Goal: Task Accomplishment & Management: Manage account settings

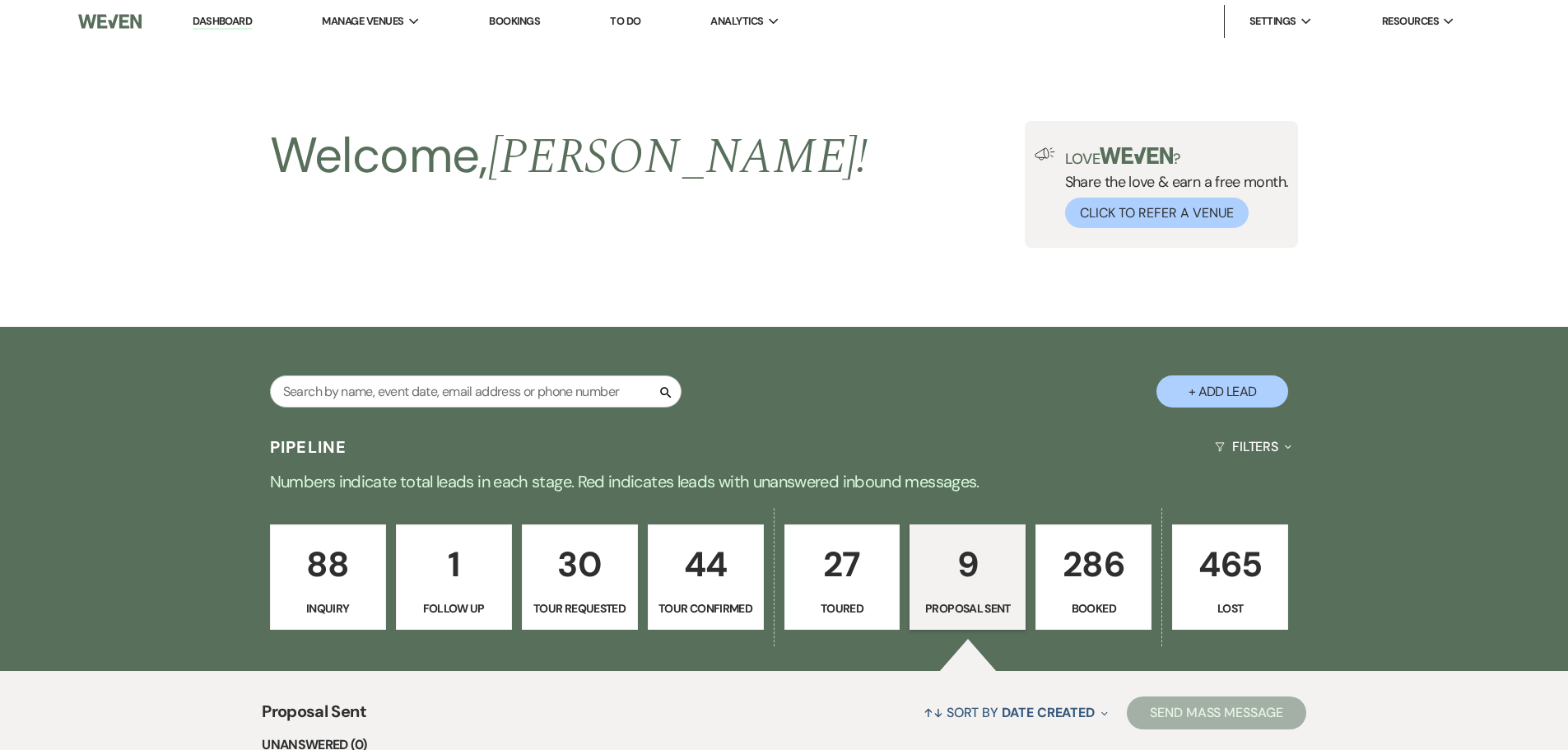
select select "6"
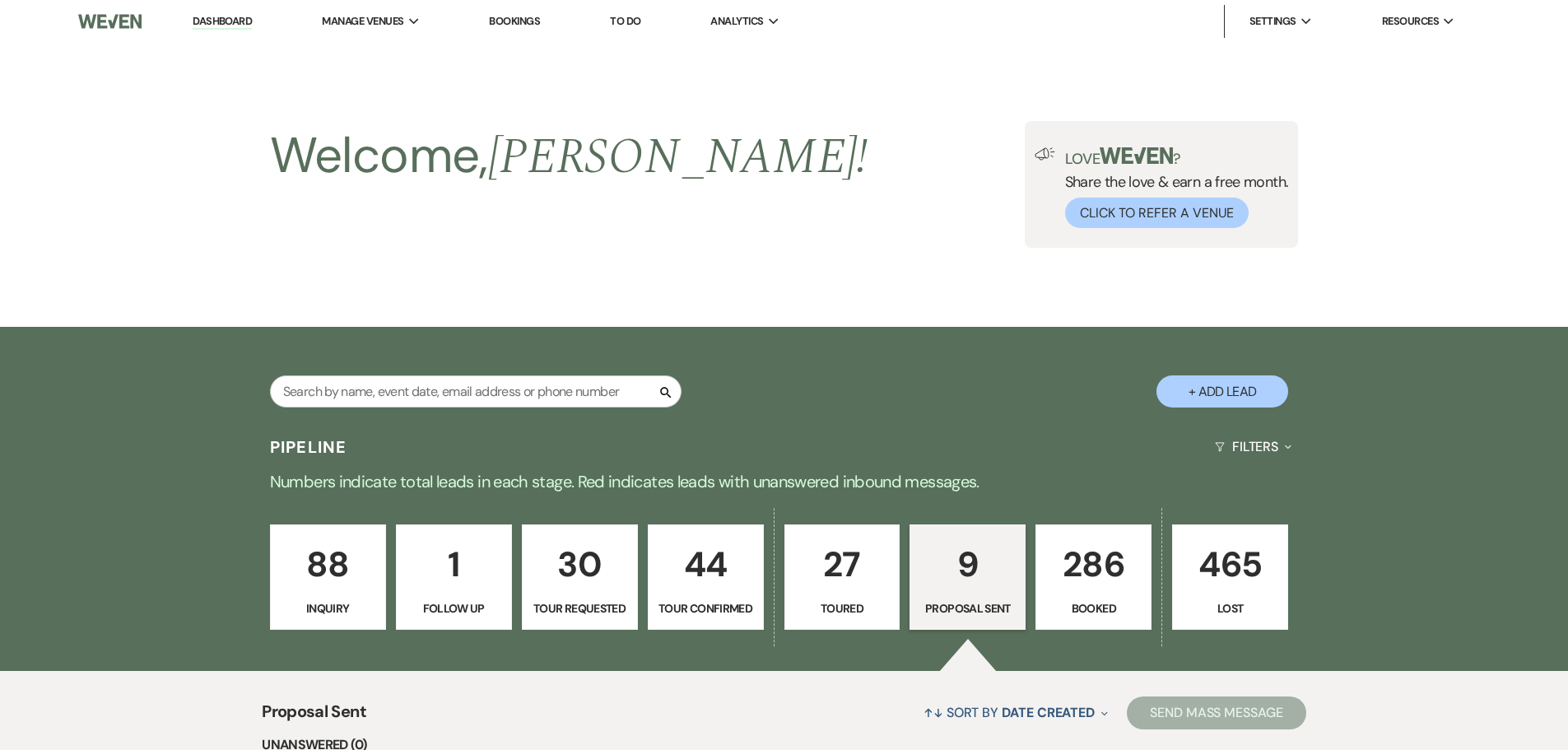
select select "6"
click at [375, 386] on input "text" at bounding box center [475, 391] width 411 height 32
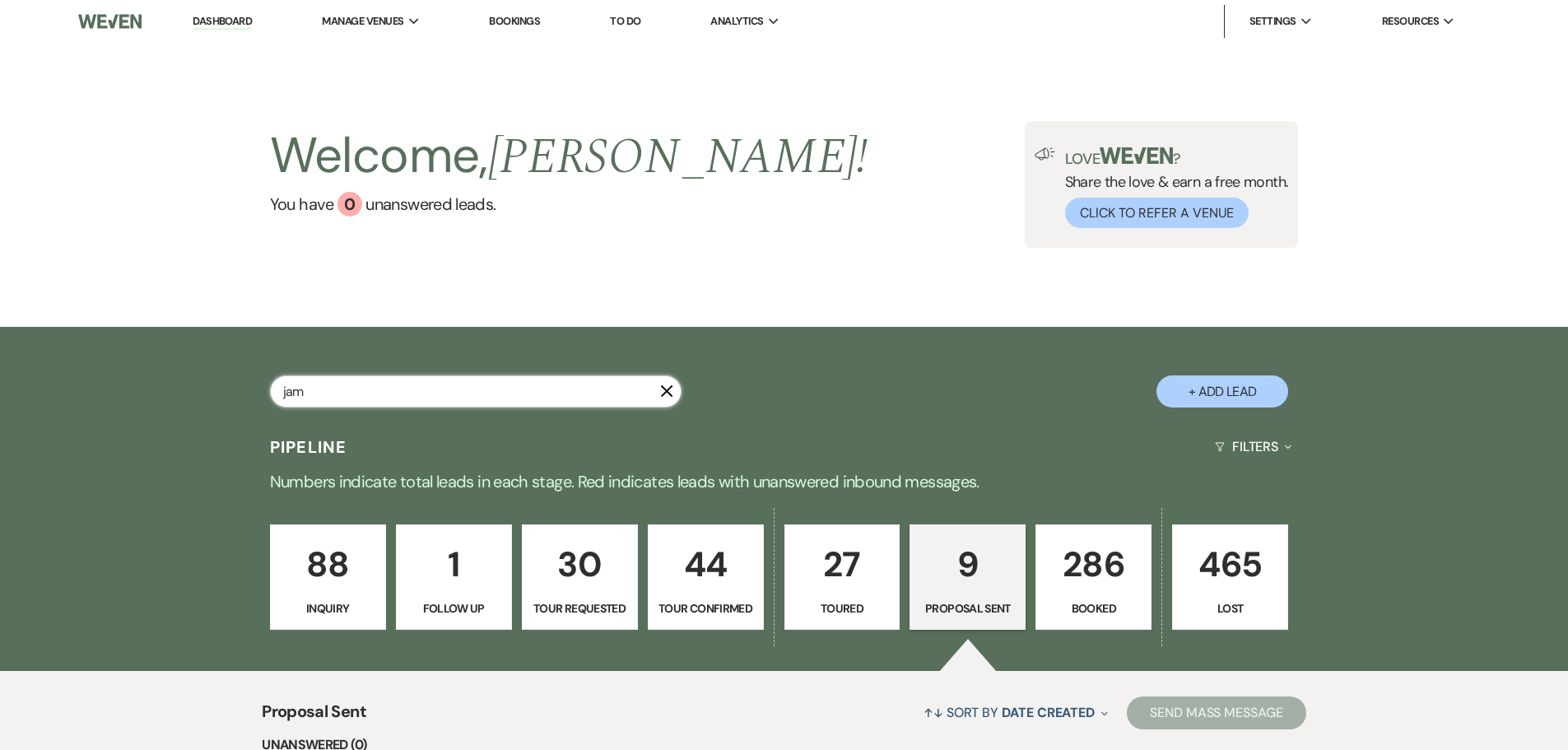
type input "jama"
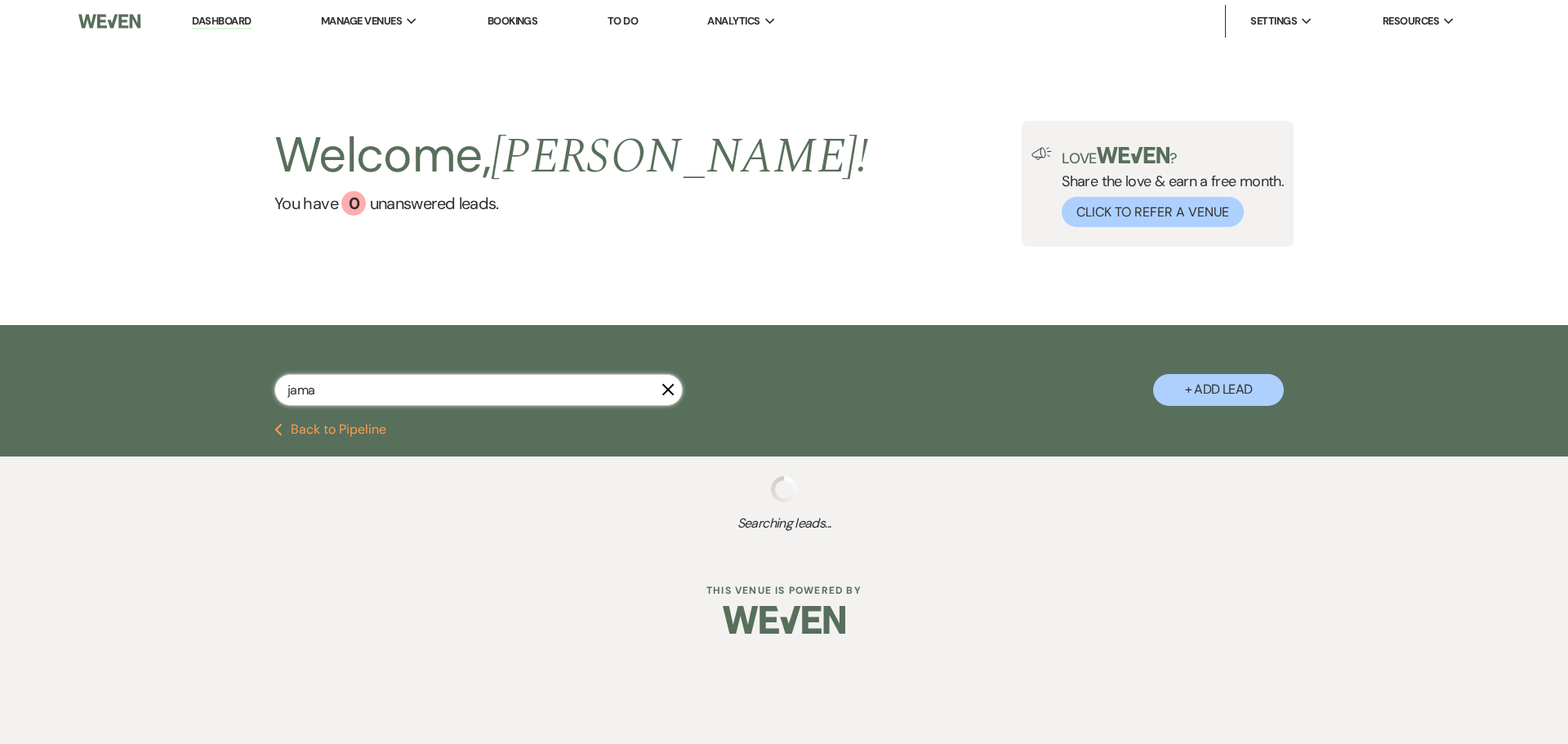
select select "8"
select select "5"
select select "8"
select select "5"
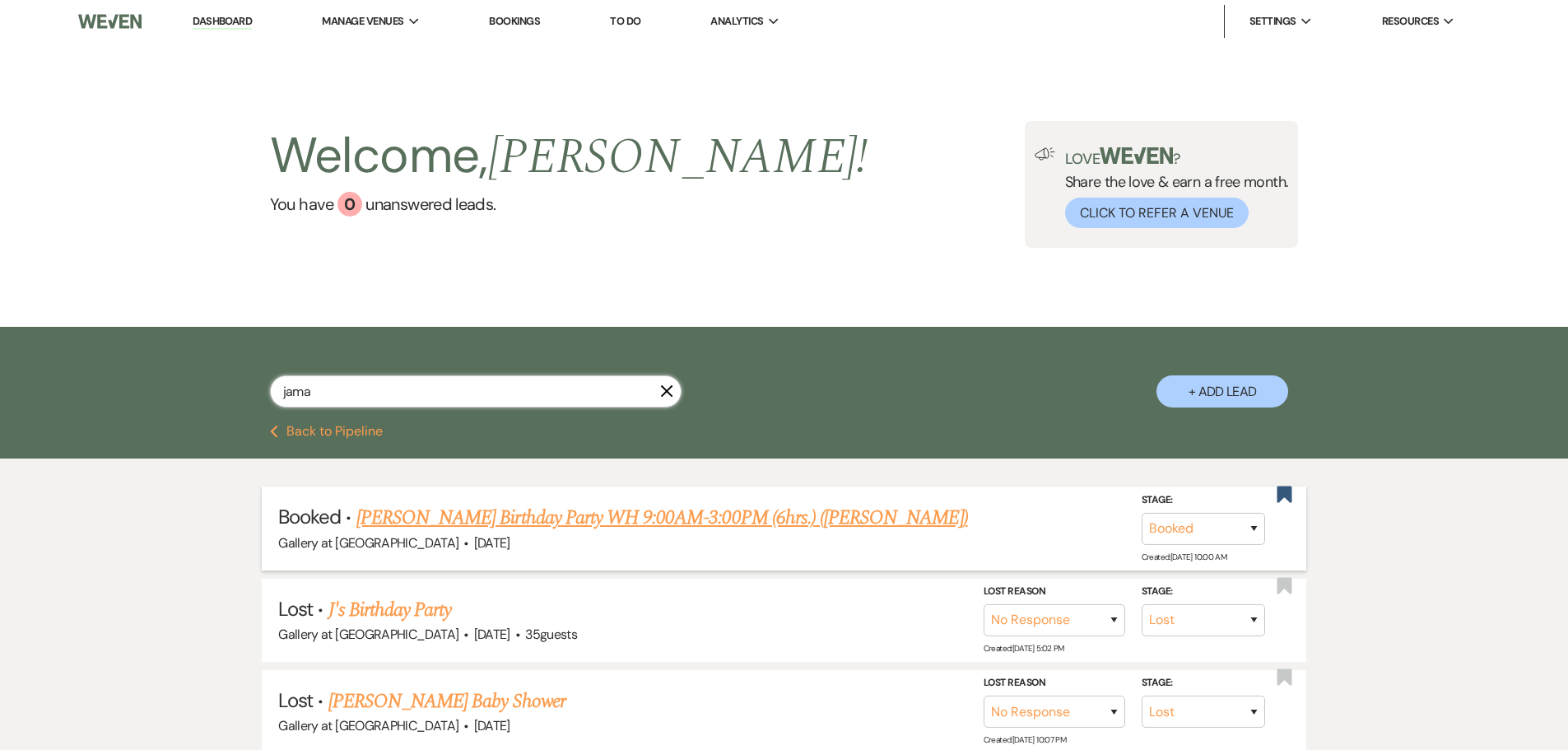
type input "jama"
click at [668, 518] on link "[PERSON_NAME] Birthday Party WH 9:00AM-3:00PM (6hrs.) ([PERSON_NAME])" at bounding box center [662, 517] width 612 height 29
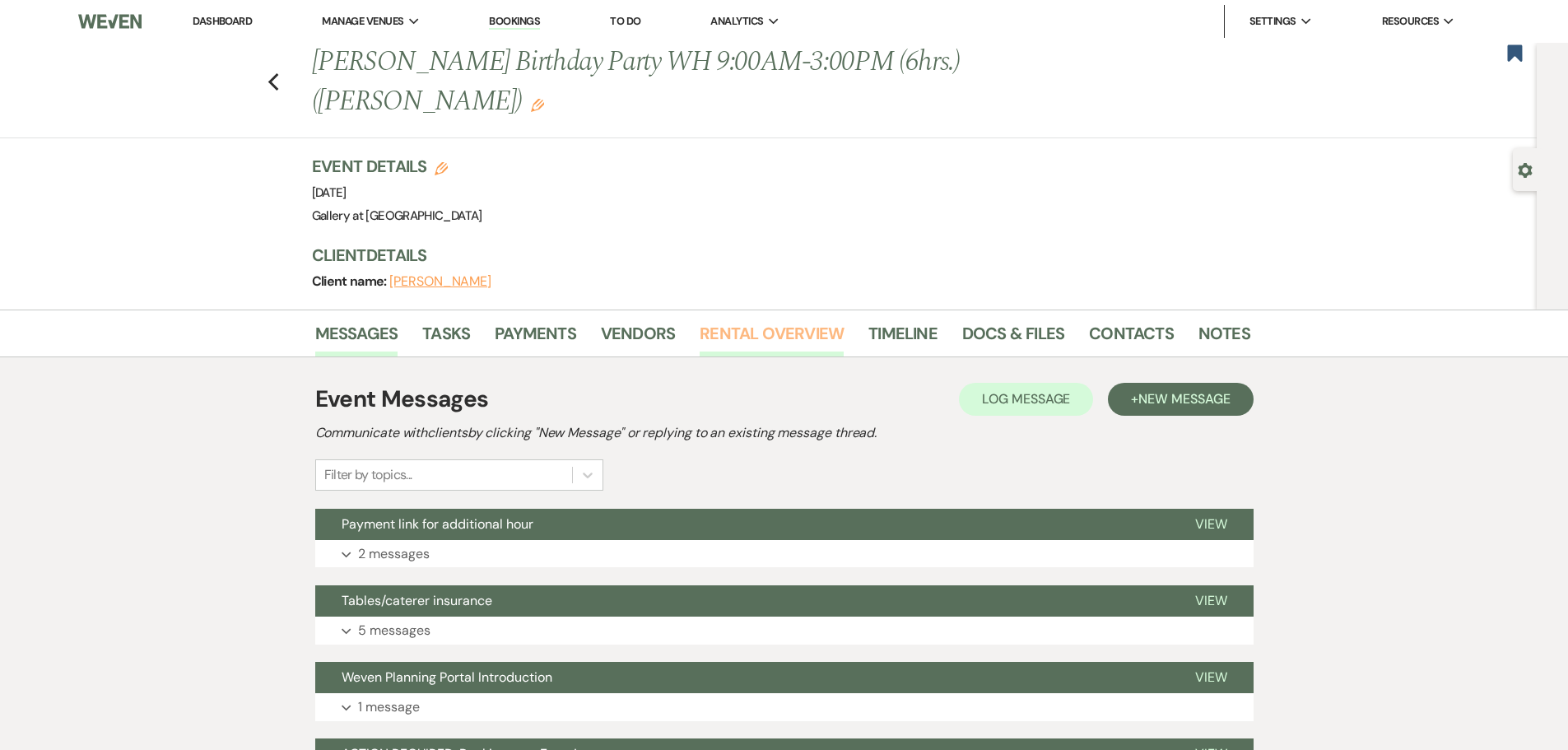
click at [760, 326] on link "Rental Overview" at bounding box center [771, 338] width 144 height 36
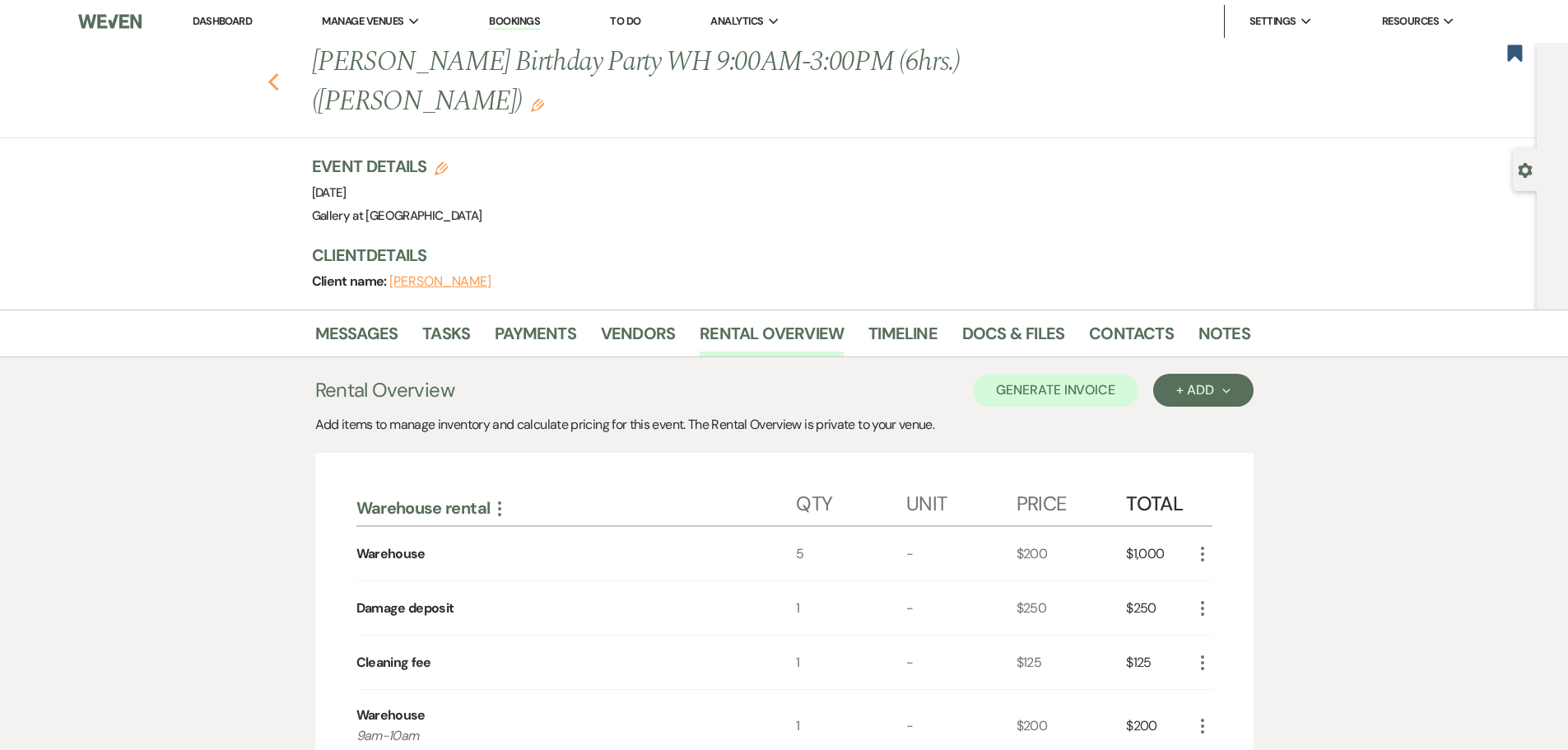
click at [278, 88] on use "button" at bounding box center [273, 82] width 11 height 18
select select "8"
select select "5"
select select "8"
select select "5"
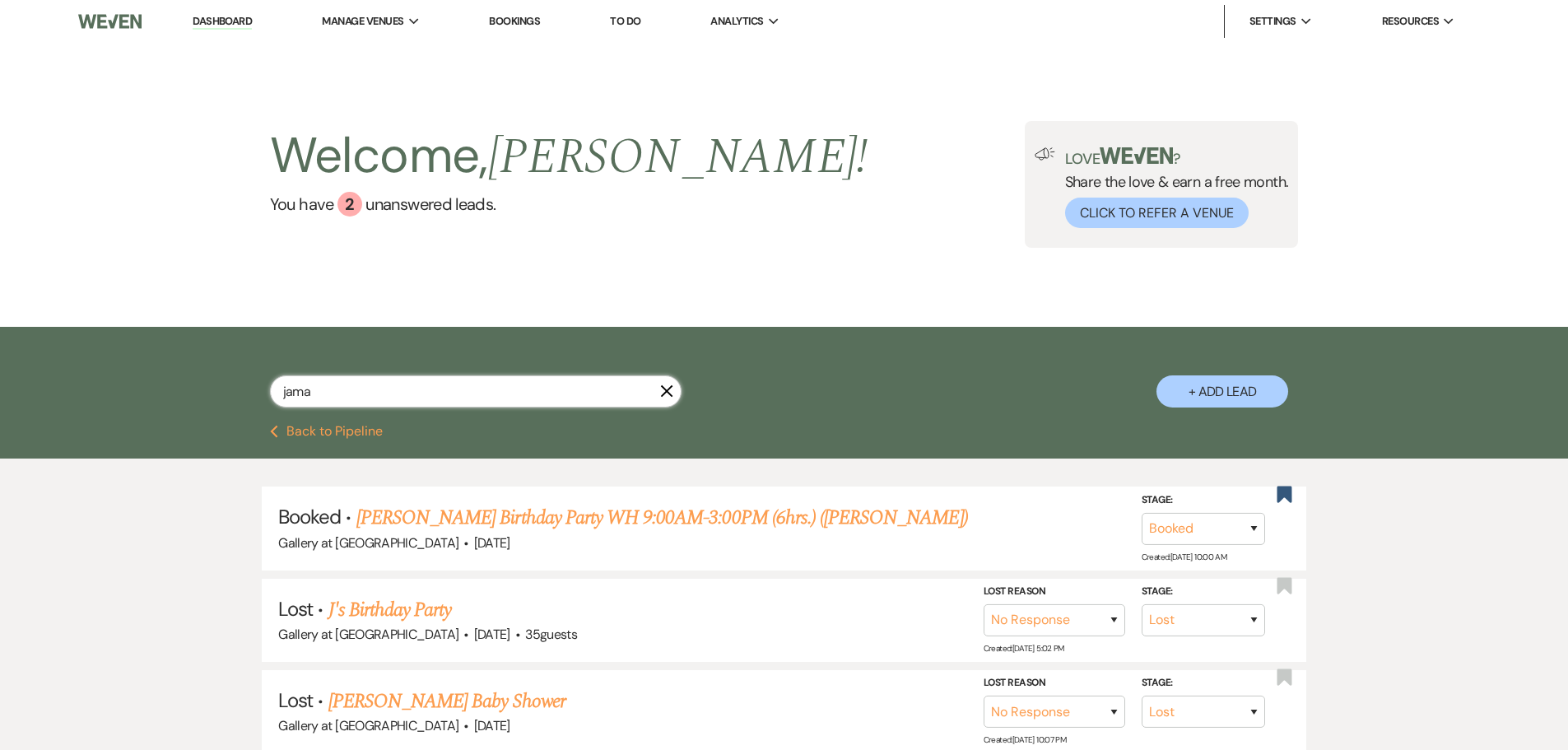
drag, startPoint x: 334, startPoint y: 388, endPoint x: 135, endPoint y: 420, distance: 201.6
click at [135, 421] on div "jama X + Add Lead" at bounding box center [784, 376] width 1568 height 98
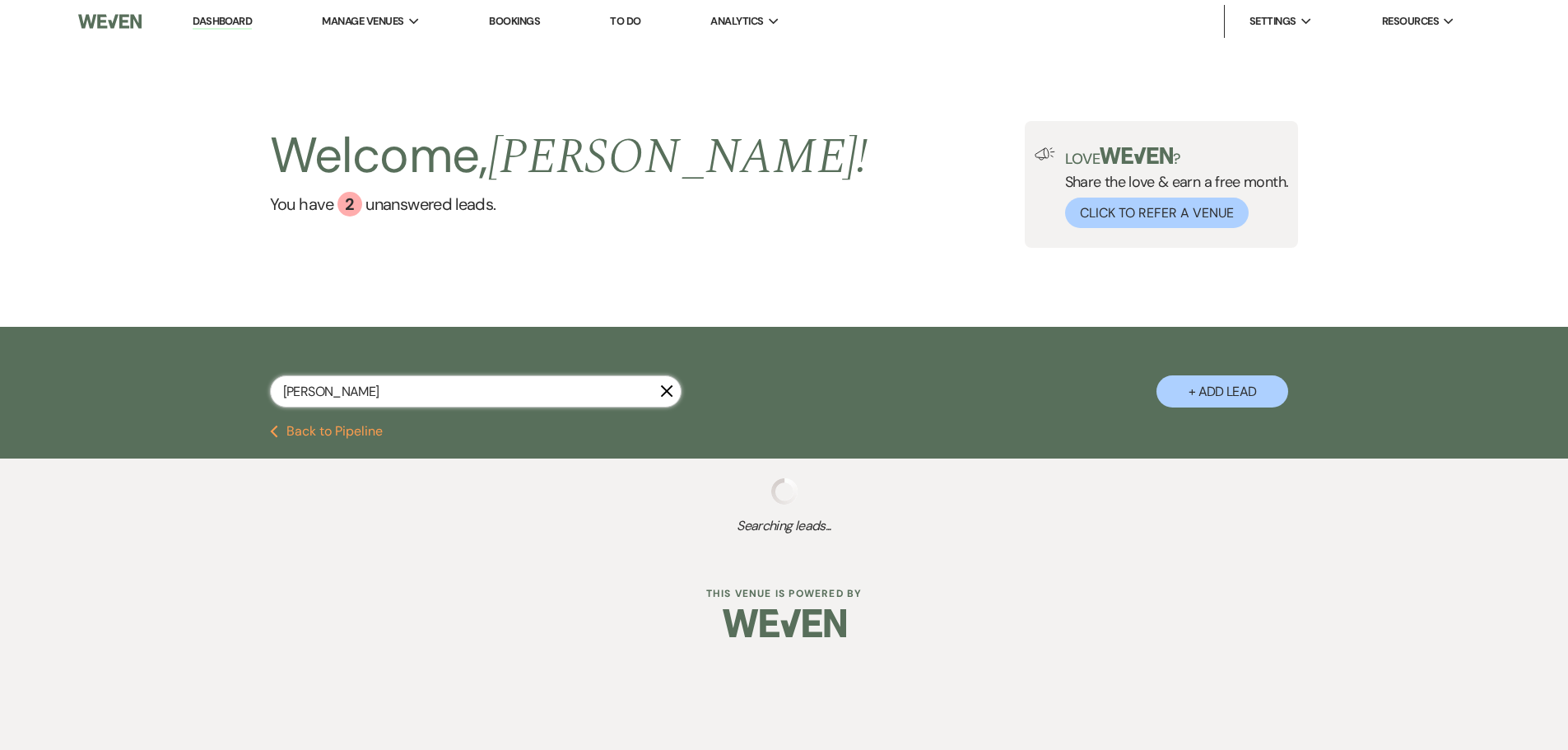
type input "diane"
select select "8"
select select "4"
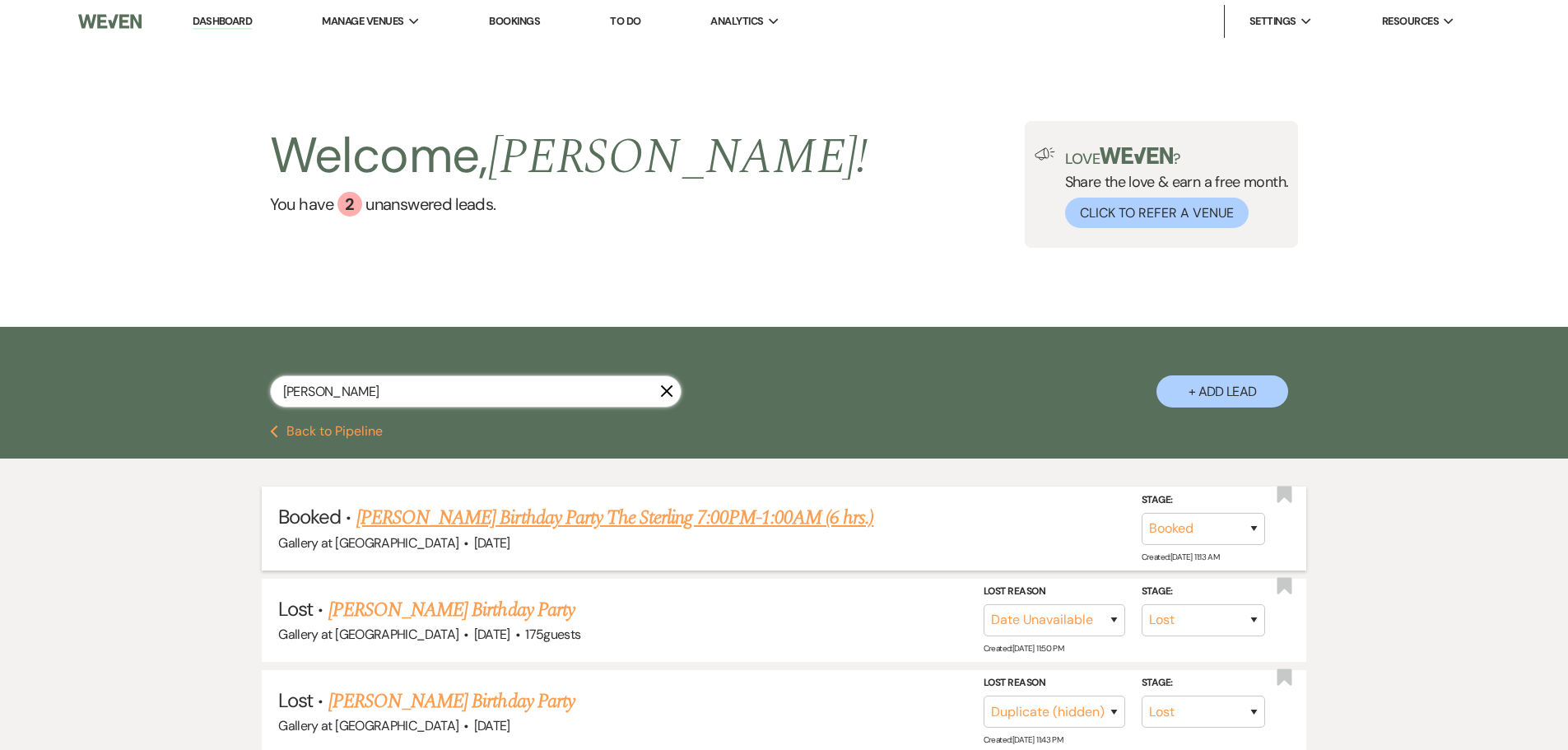
type input "diane"
click at [645, 511] on link "[PERSON_NAME] Birthday Party The Sterling 7:00PM-1:00AM (6 hrs.)" at bounding box center [616, 517] width 518 height 29
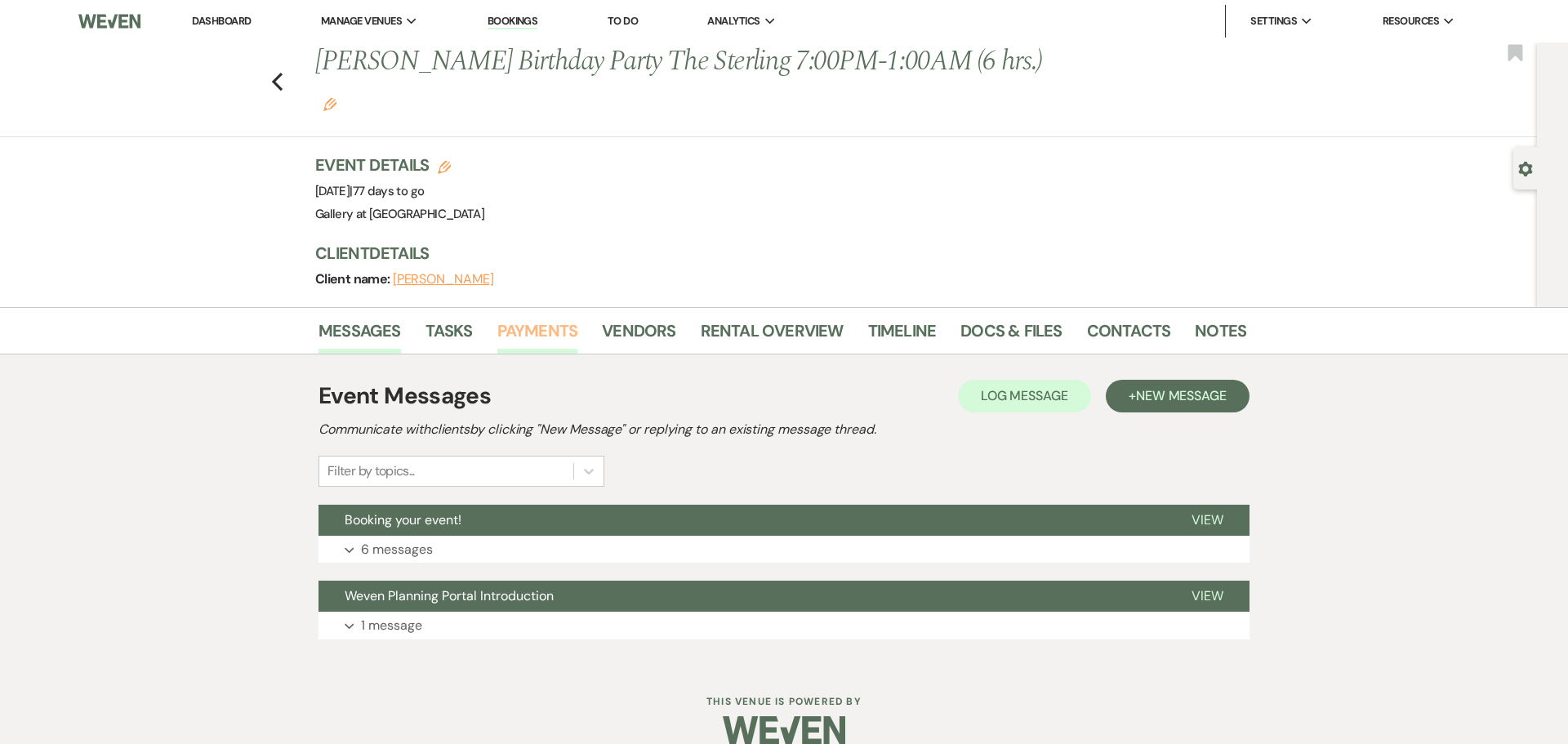
click at [547, 318] on link "Payments" at bounding box center [537, 335] width 81 height 36
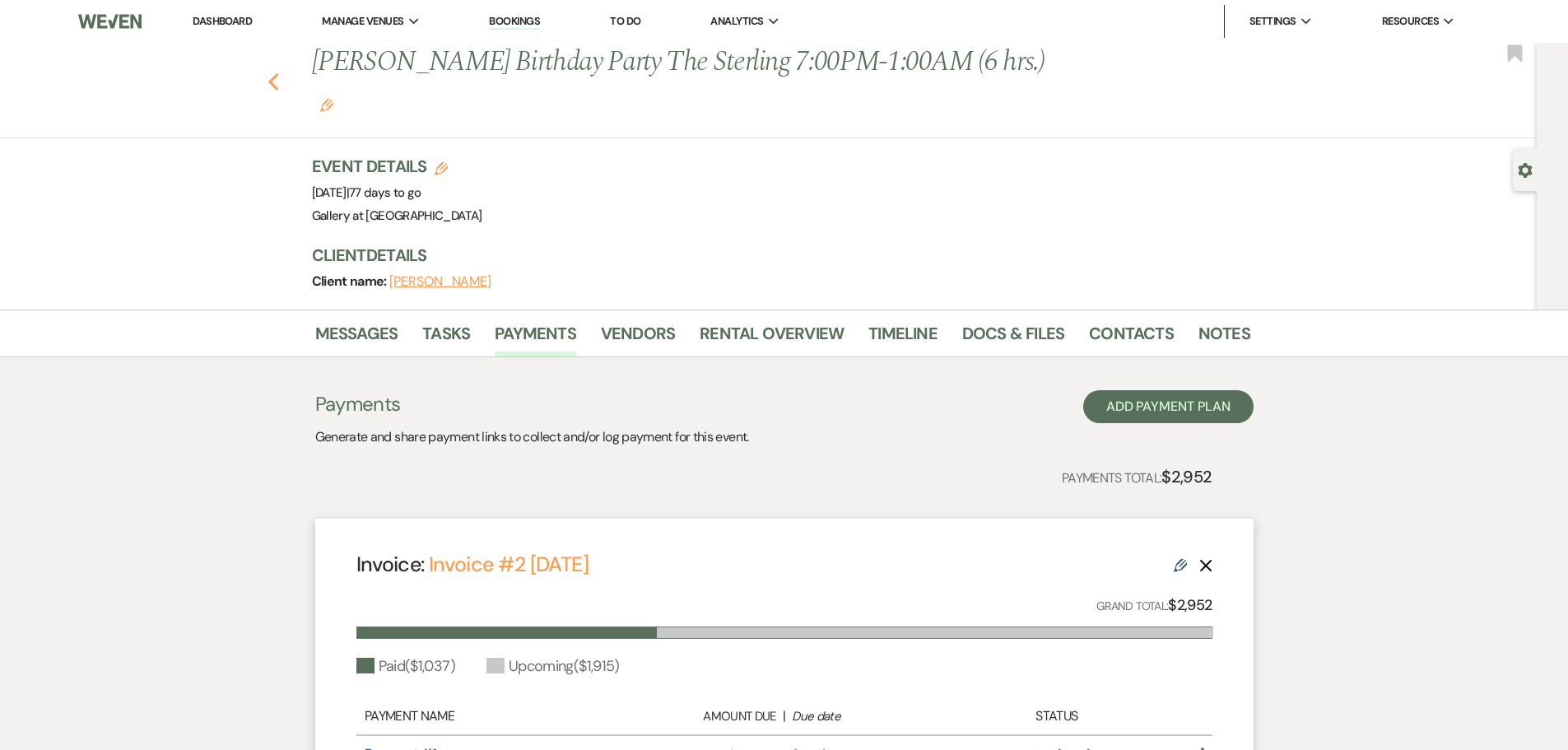
click at [278, 73] on use "button" at bounding box center [273, 82] width 11 height 18
select select "8"
select select "4"
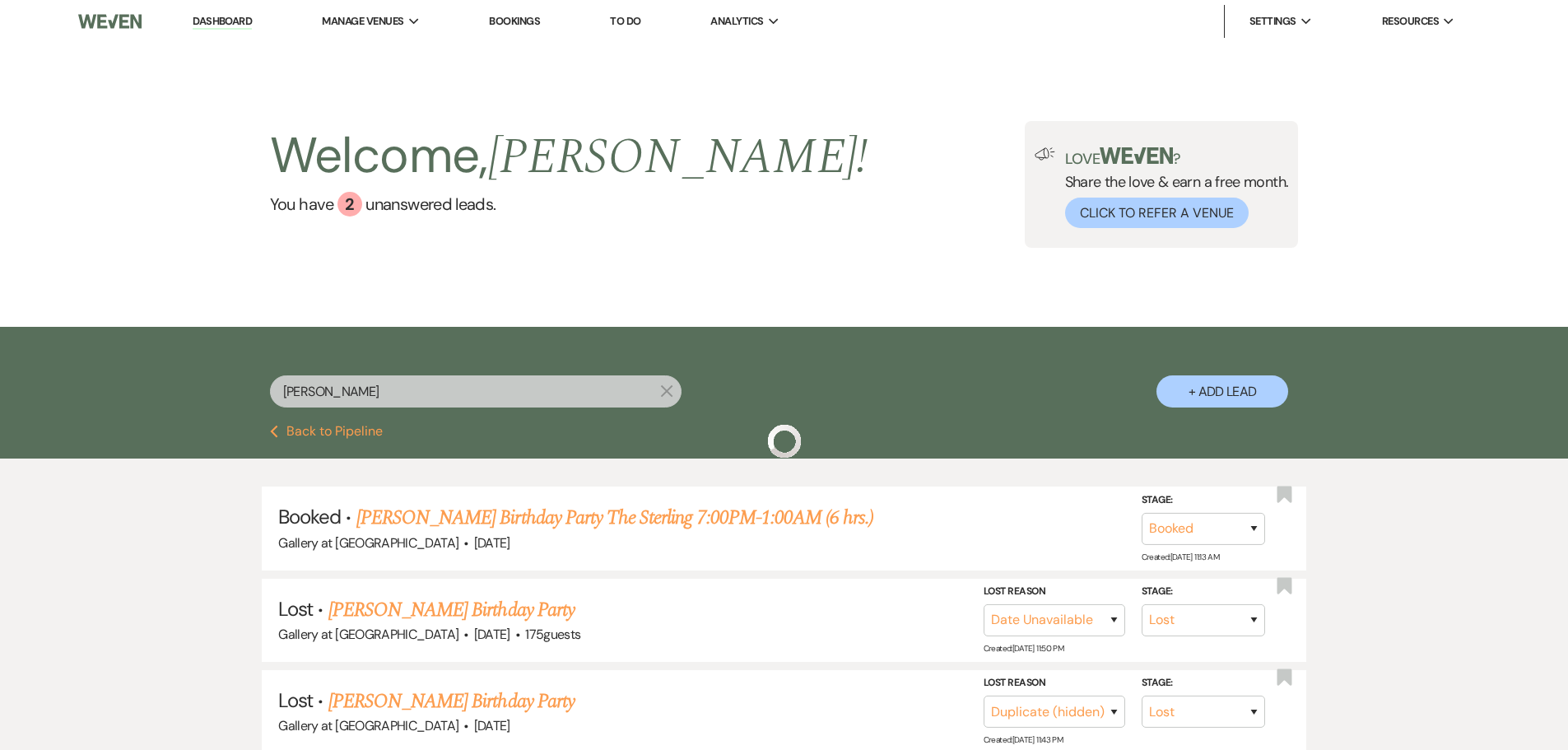
click at [37, 386] on div "diane X + Add Lead" at bounding box center [784, 376] width 1568 height 98
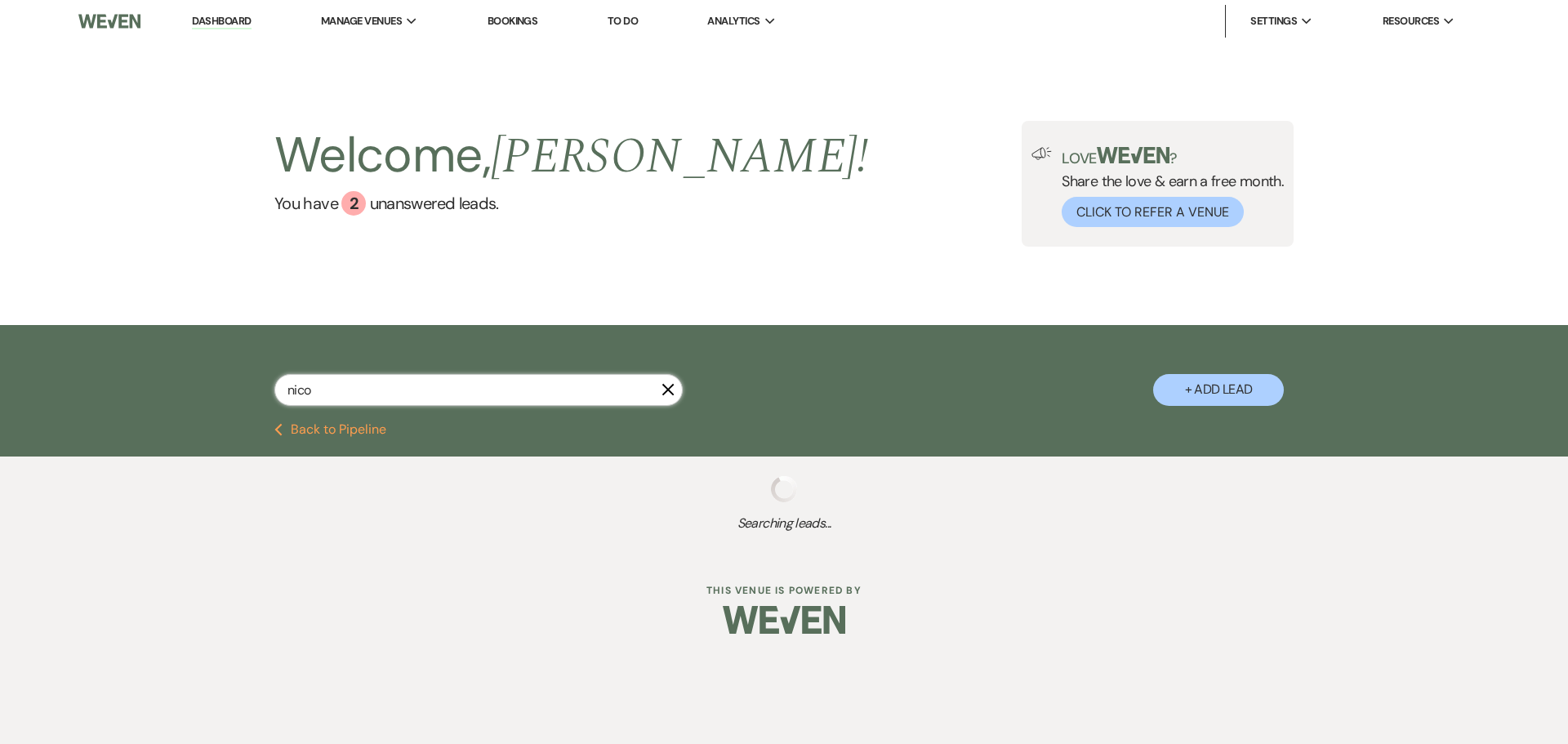
type input "nicol"
select select "6"
select select "8"
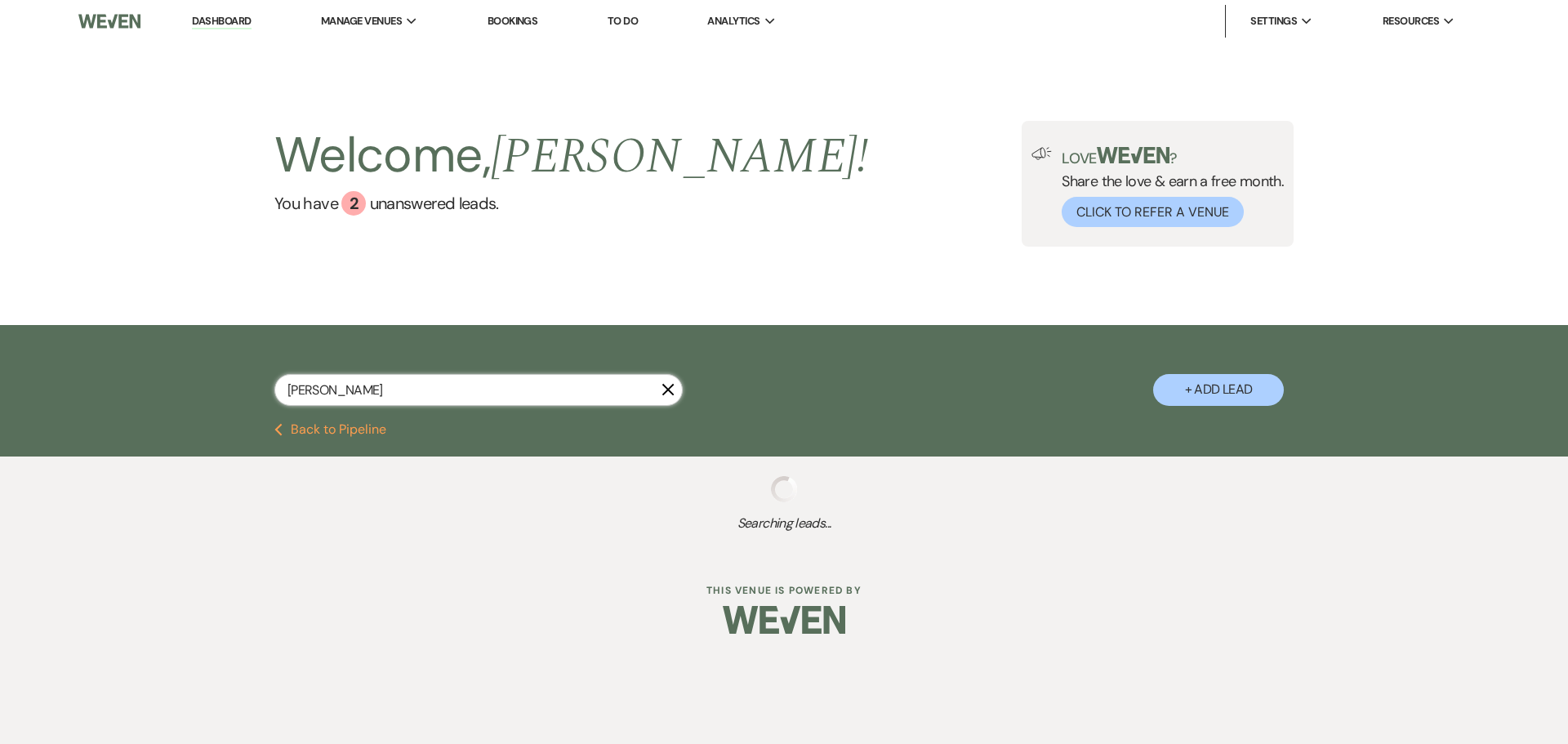
select select "8"
select select "4"
select select "8"
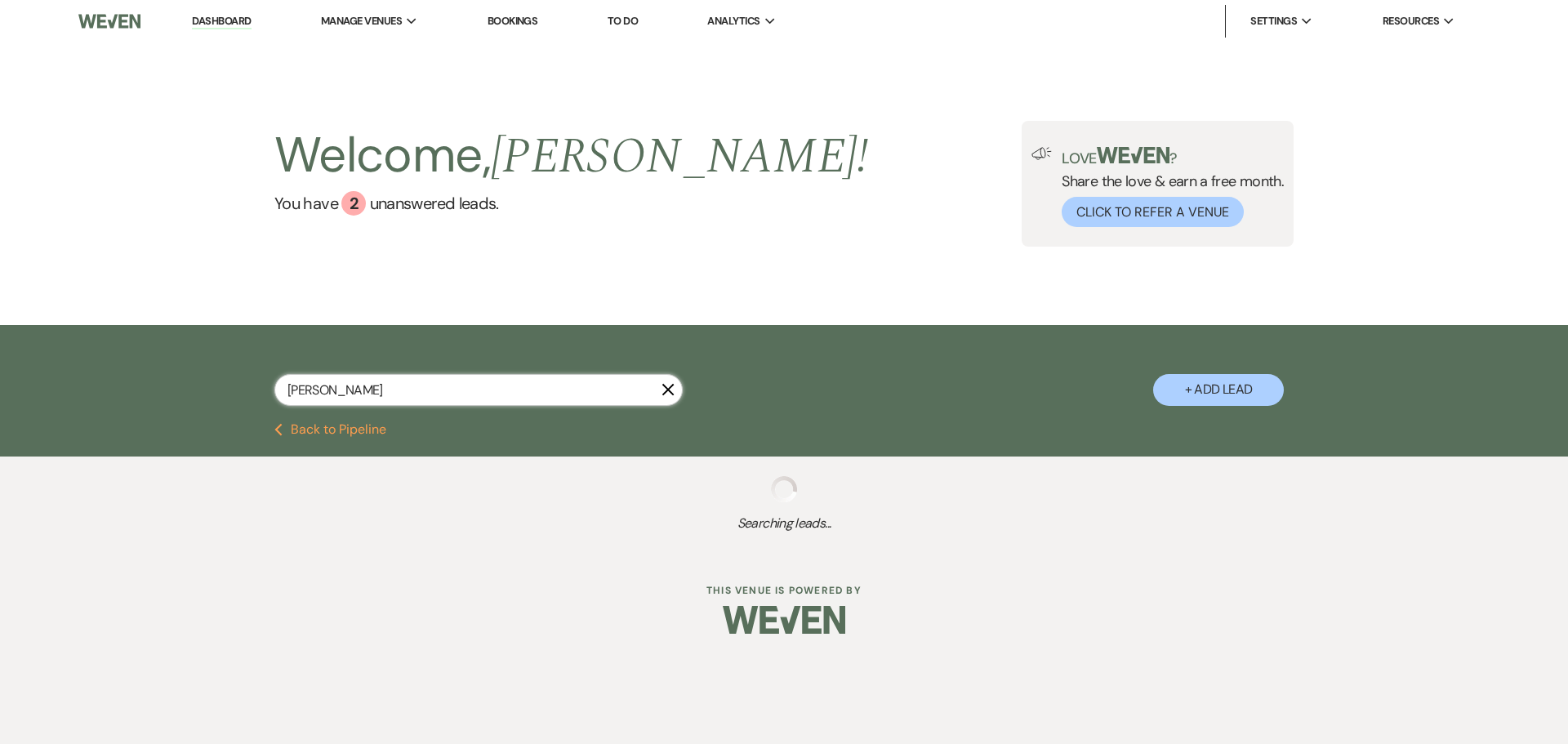
select select "1"
select select "8"
select select "5"
select select "8"
select select "5"
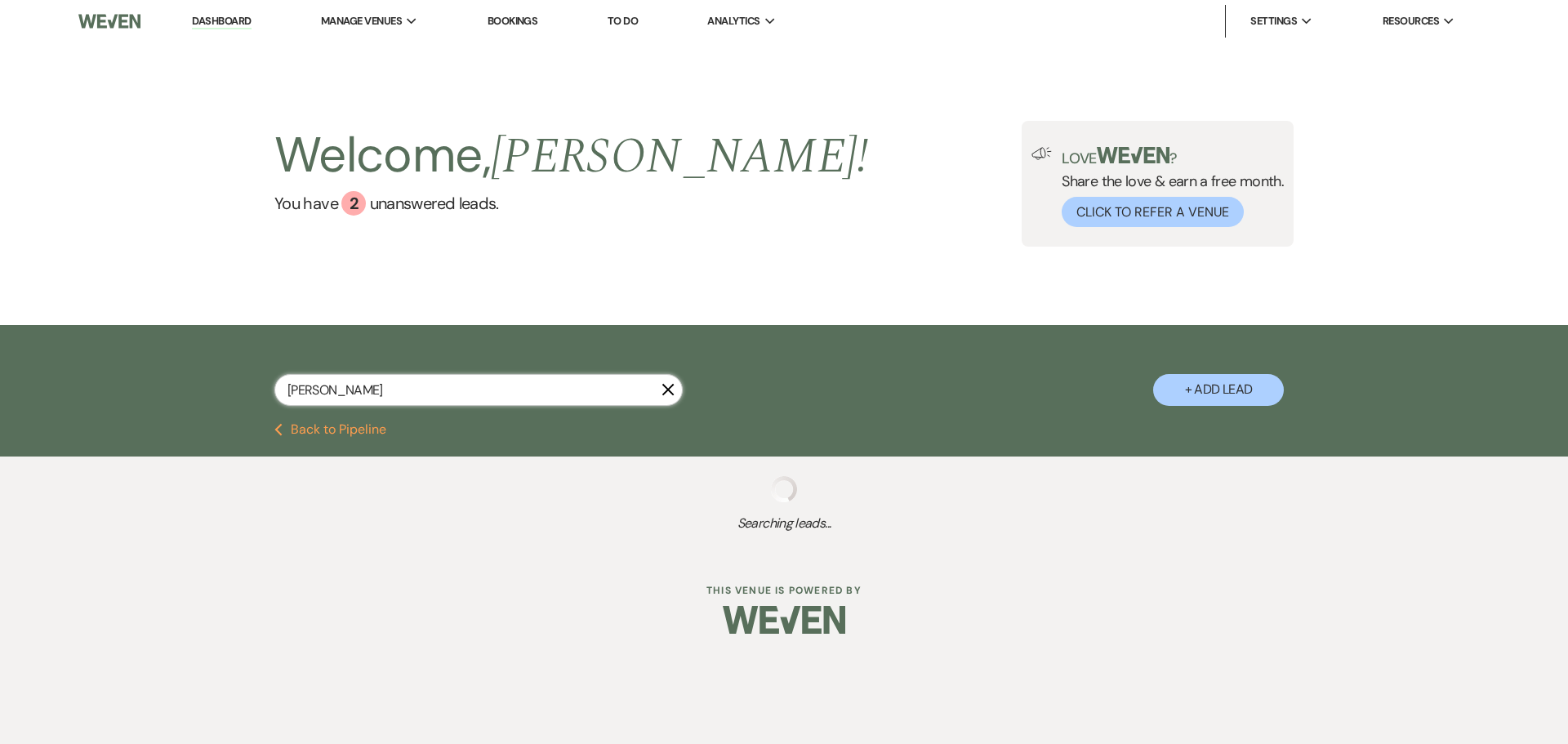
select select "8"
select select "5"
select select "8"
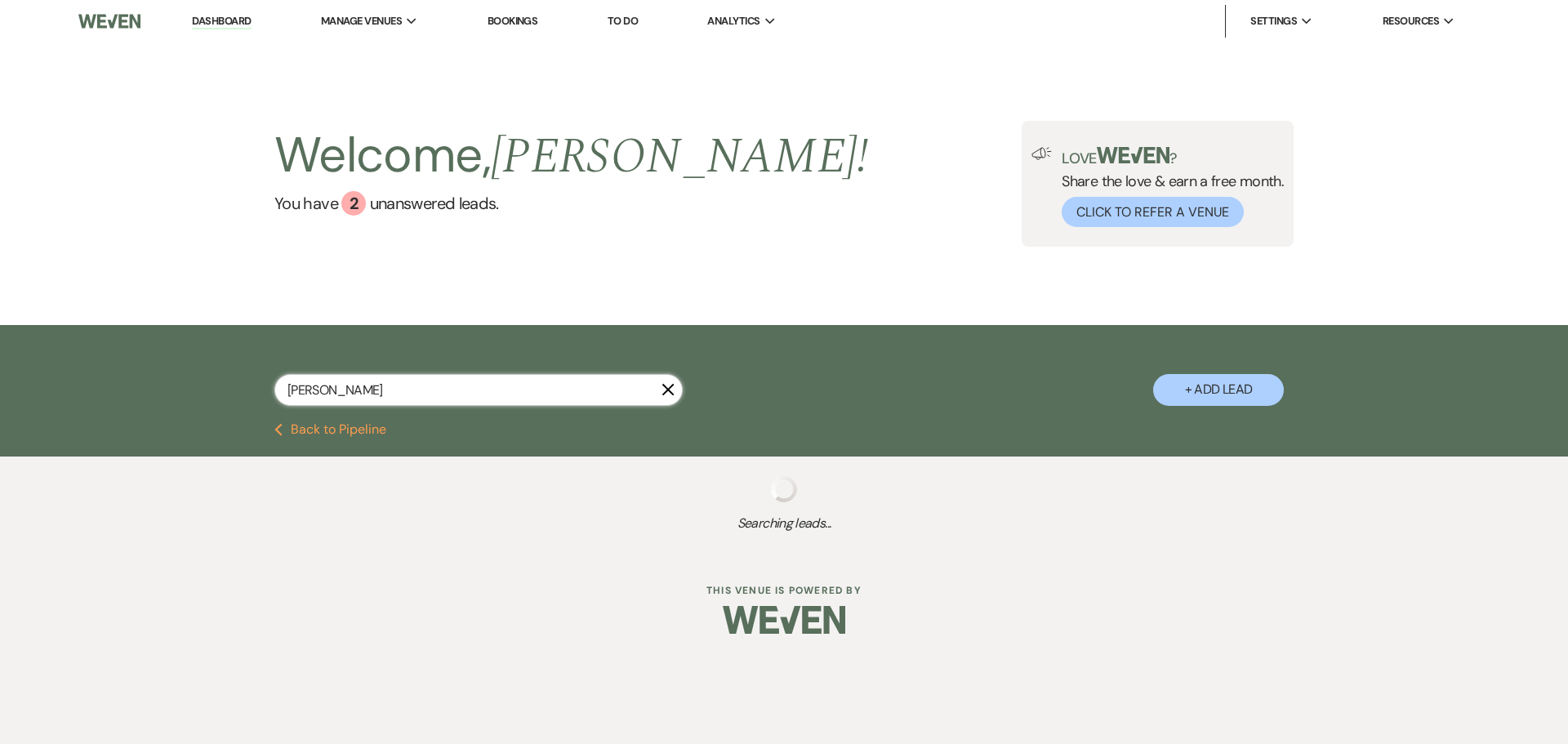
select select "5"
select select "8"
select select "5"
select select "8"
select select "5"
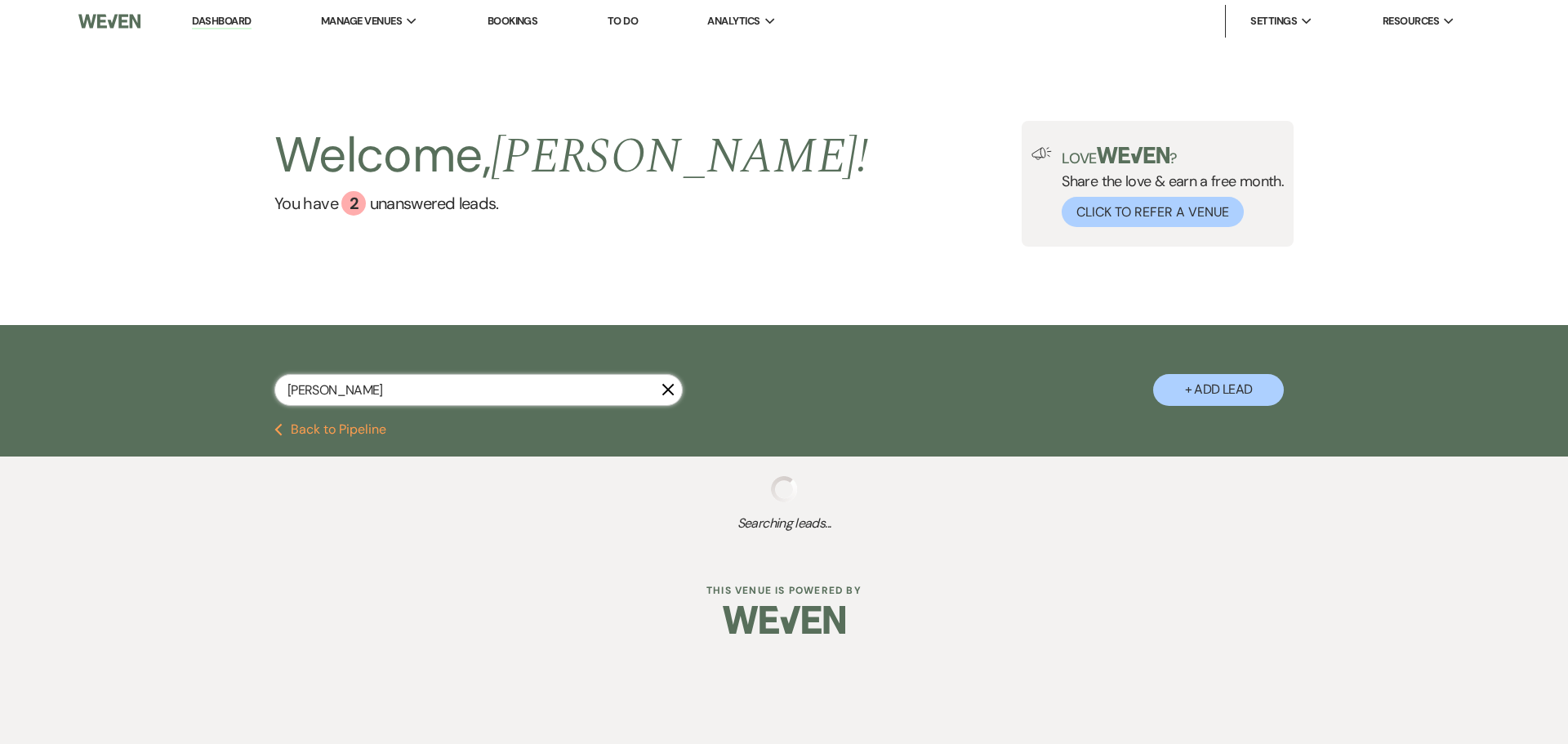
select select "8"
select select "5"
select select "8"
select select "5"
select select "8"
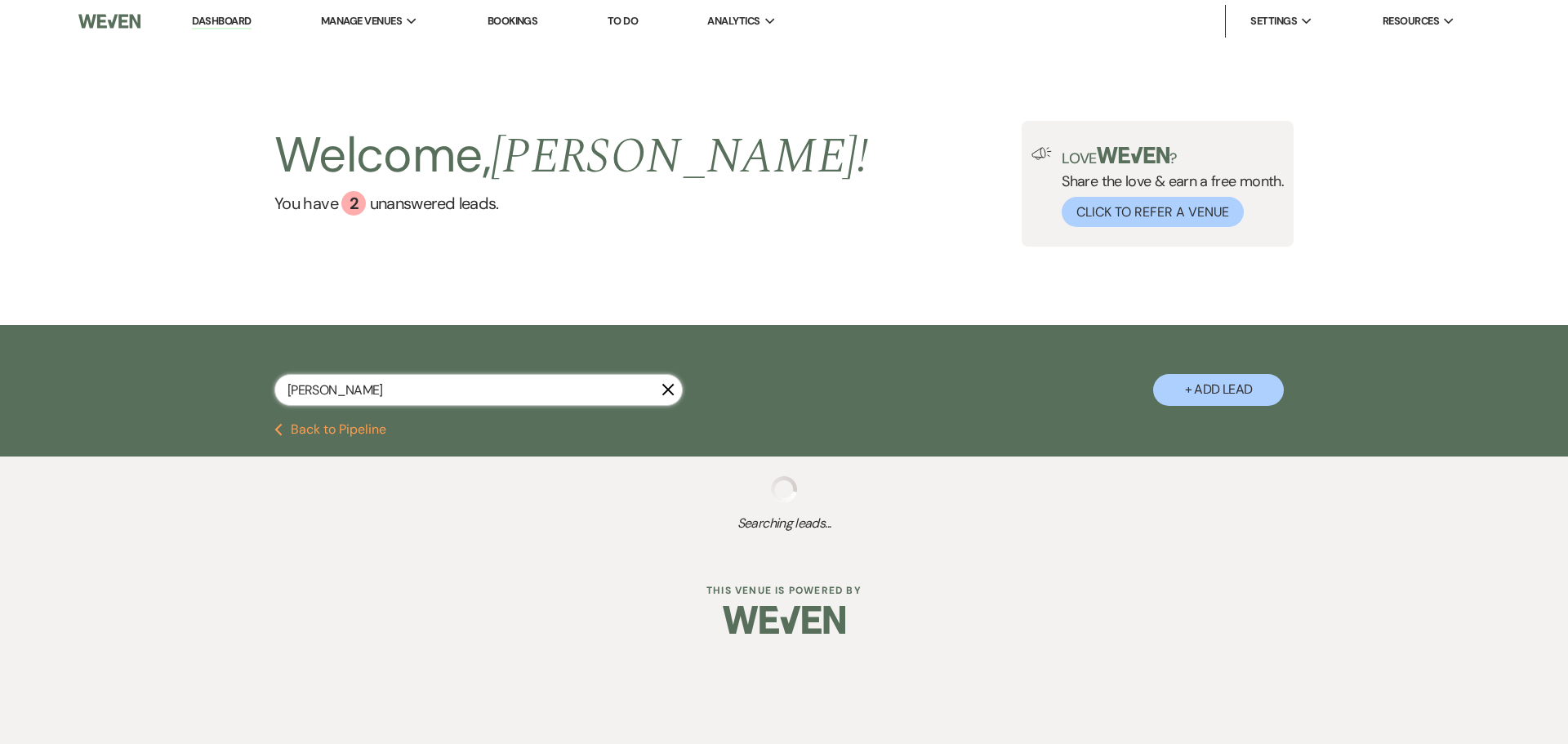
select select "5"
select select "8"
select select "5"
select select "8"
select select "1"
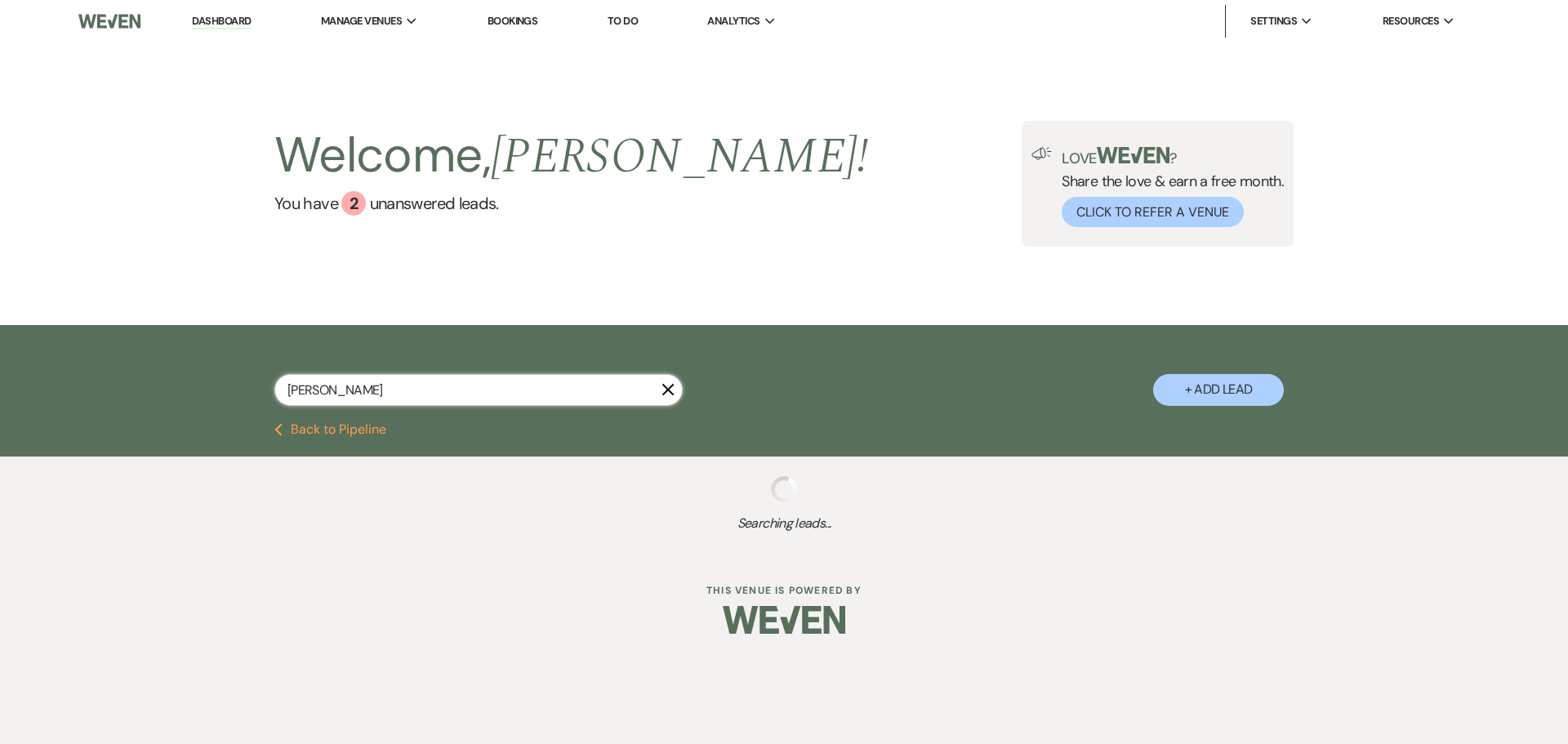
select select "6"
select select "8"
select select "5"
select select "8"
select select "5"
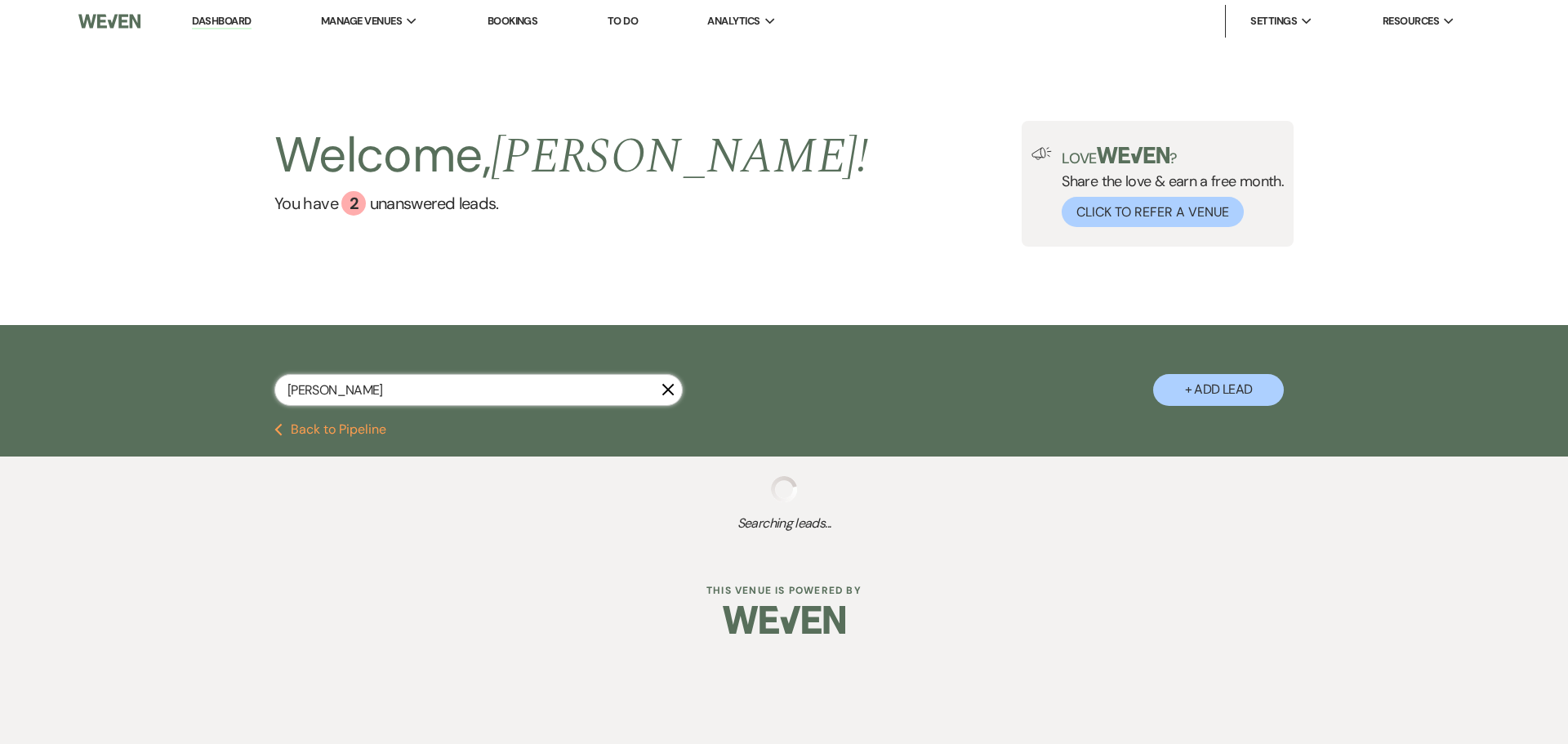
select select "8"
select select "5"
select select "8"
select select "5"
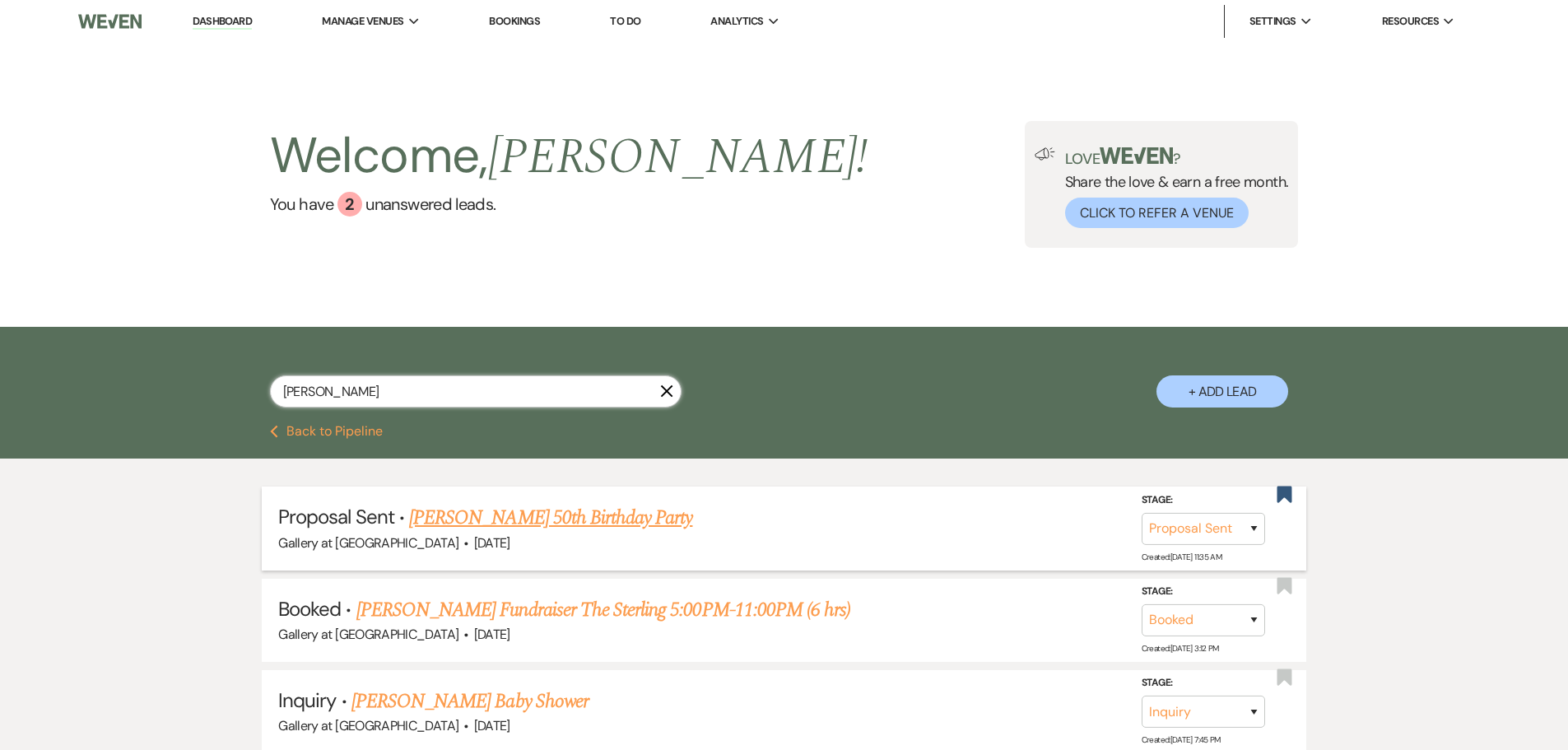
type input "nicol"
click at [548, 510] on link "[PERSON_NAME] 50th Birthday Party" at bounding box center [550, 517] width 283 height 29
select select "6"
select select "14"
select select "13"
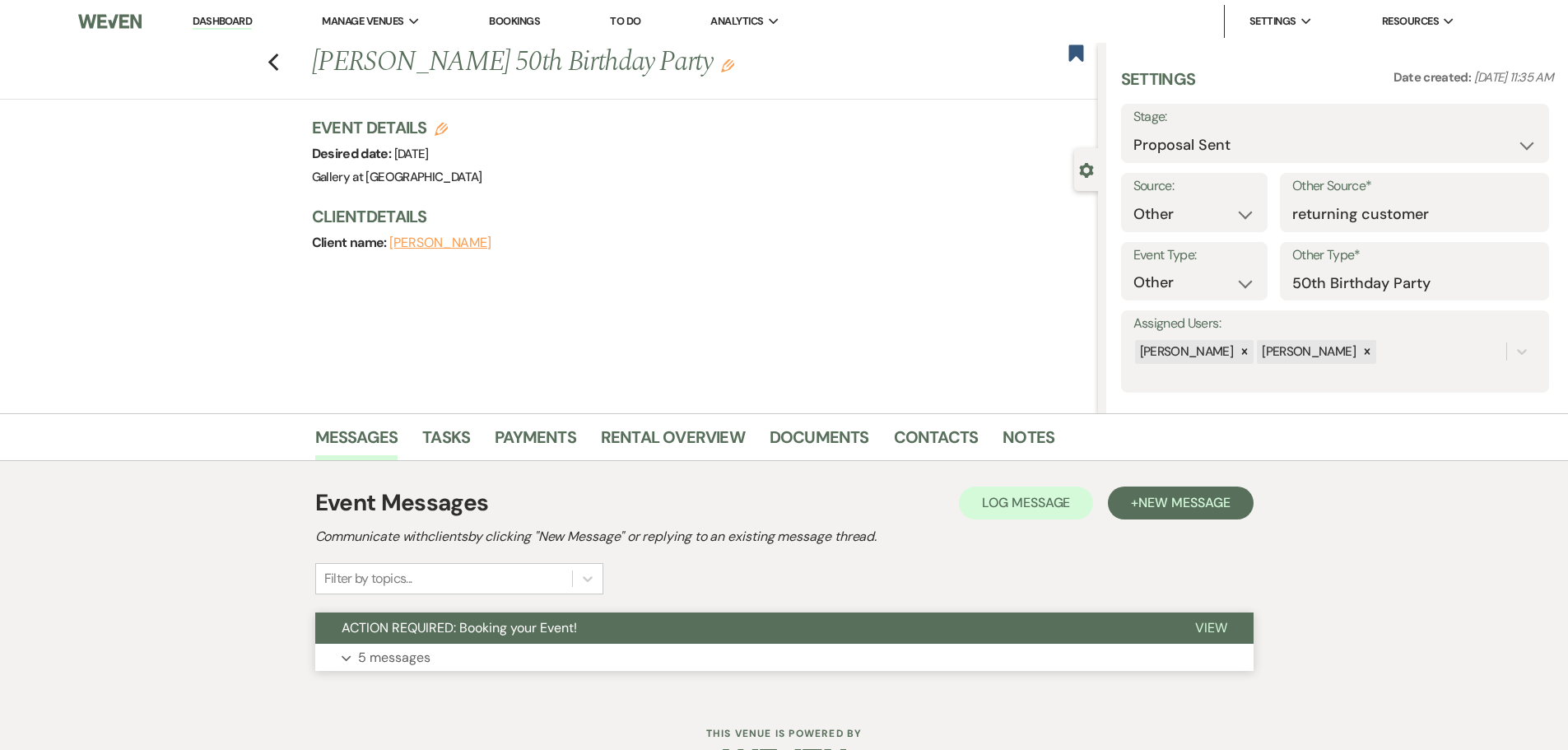
click at [394, 654] on p "5 messages" at bounding box center [395, 657] width 72 height 21
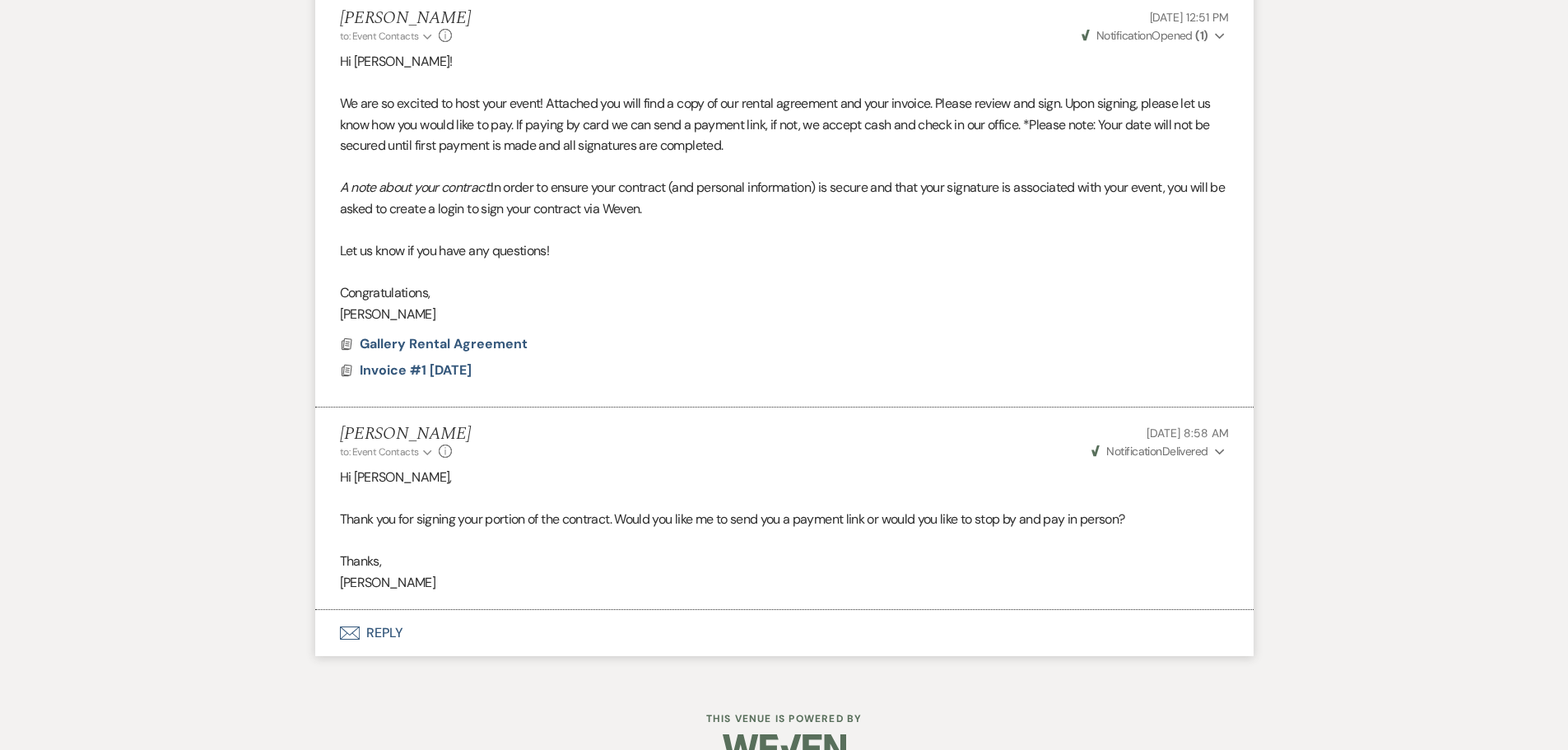
scroll to position [2177, 0]
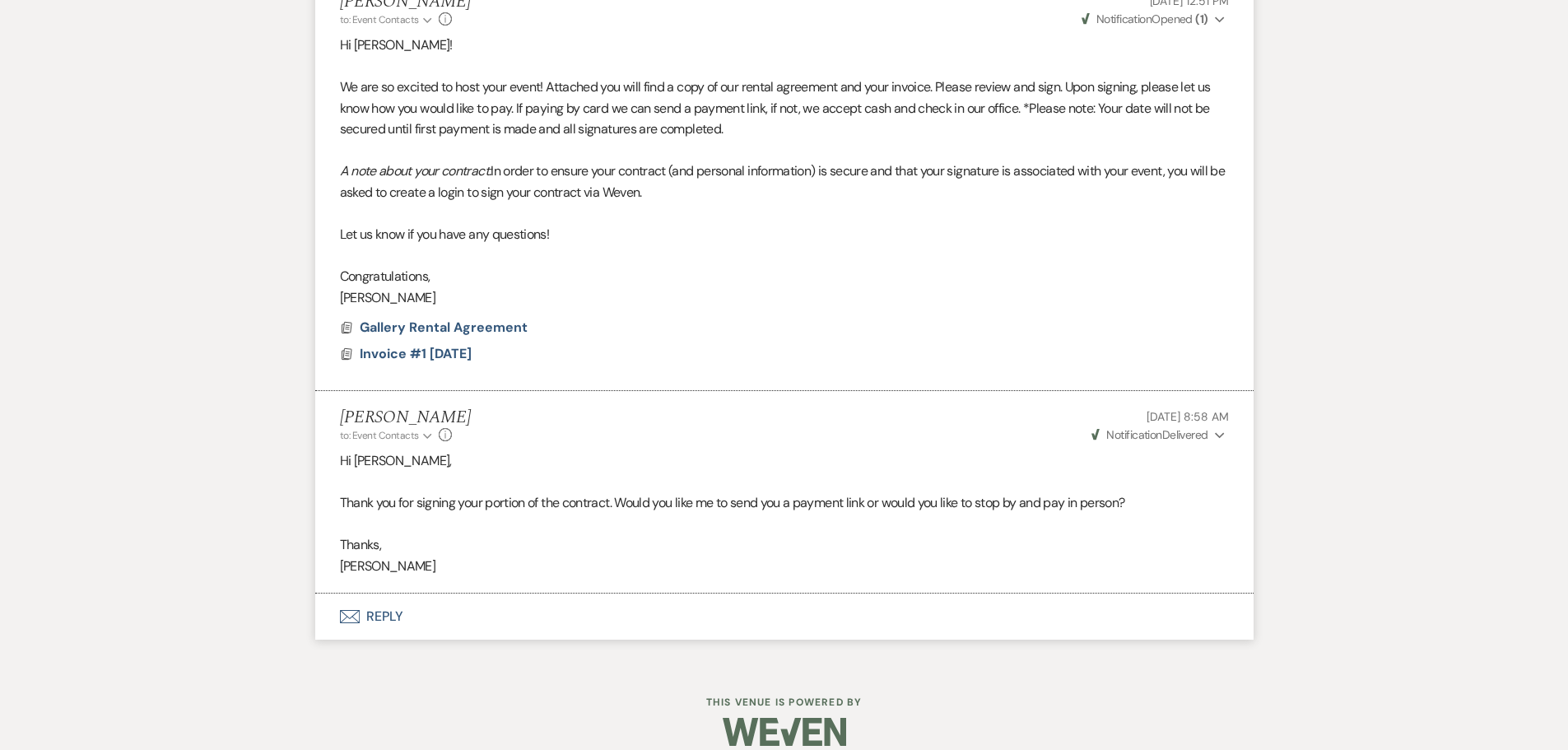
click at [1147, 427] on span "Notification" at bounding box center [1134, 435] width 56 height 15
click at [1132, 427] on span "Notification" at bounding box center [1134, 435] width 56 height 15
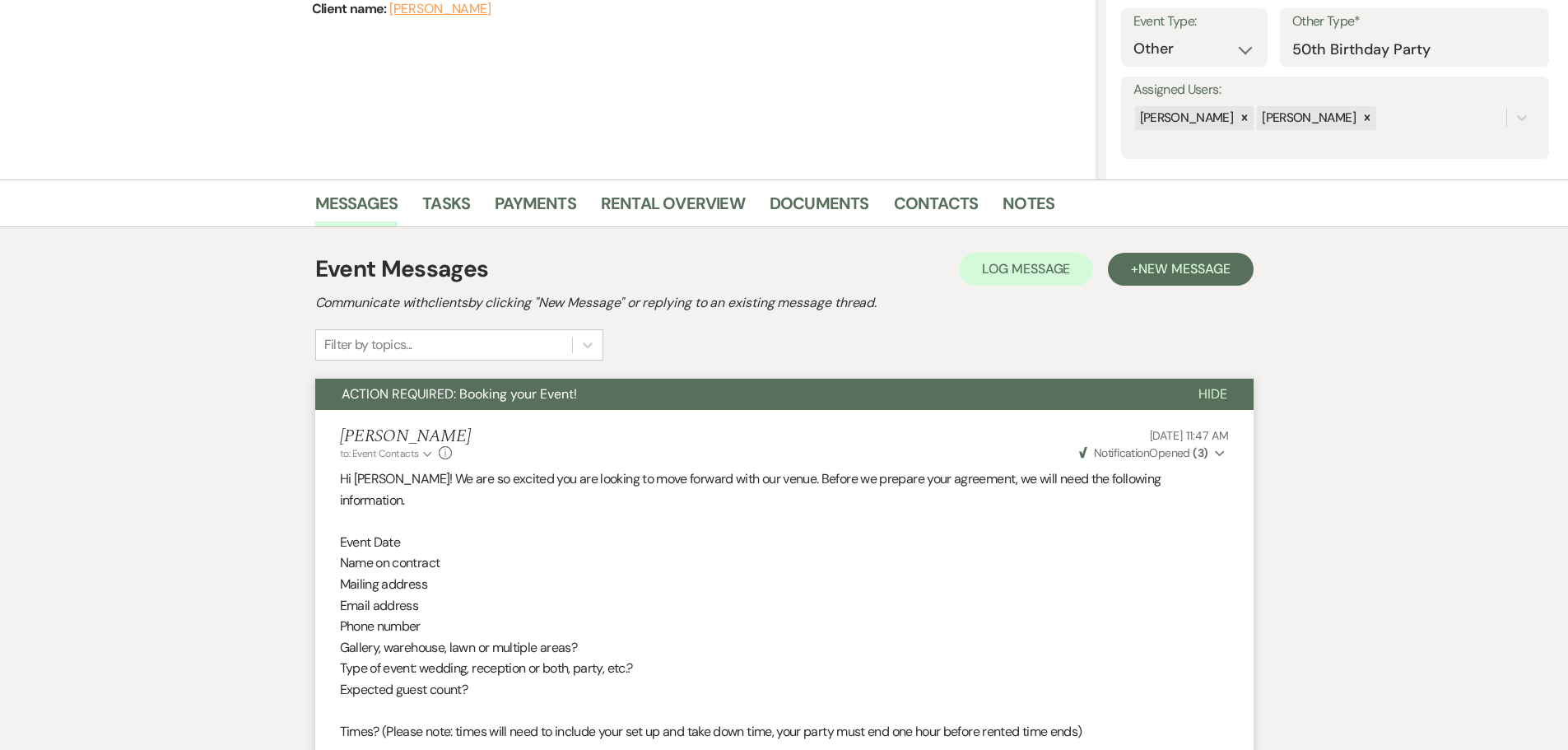
scroll to position [0, 0]
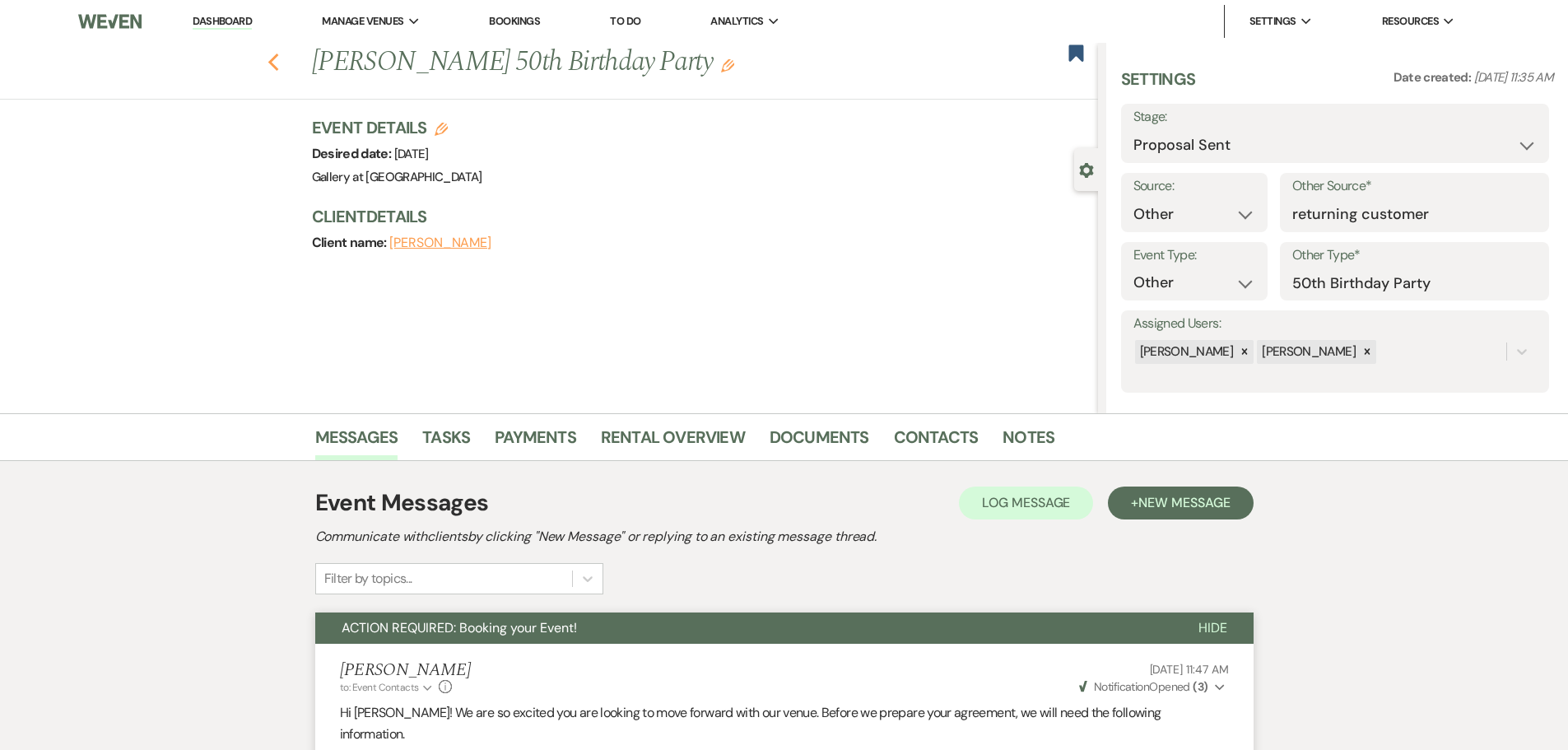
click at [280, 62] on icon "Previous" at bounding box center [273, 62] width 13 height 19
select select "6"
select select "8"
select select "5"
select select "8"
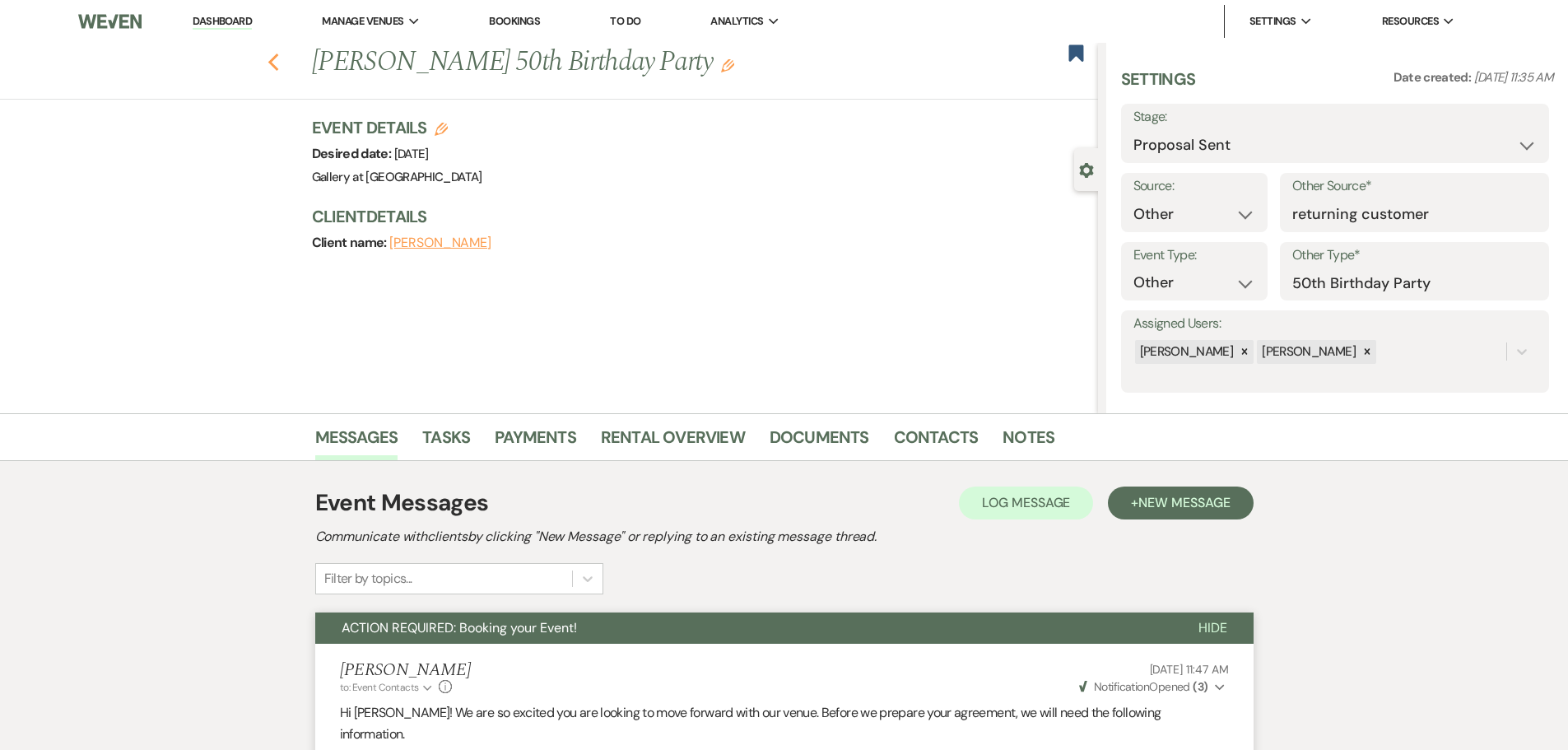
select select "5"
select select "8"
select select "5"
select select "8"
select select "5"
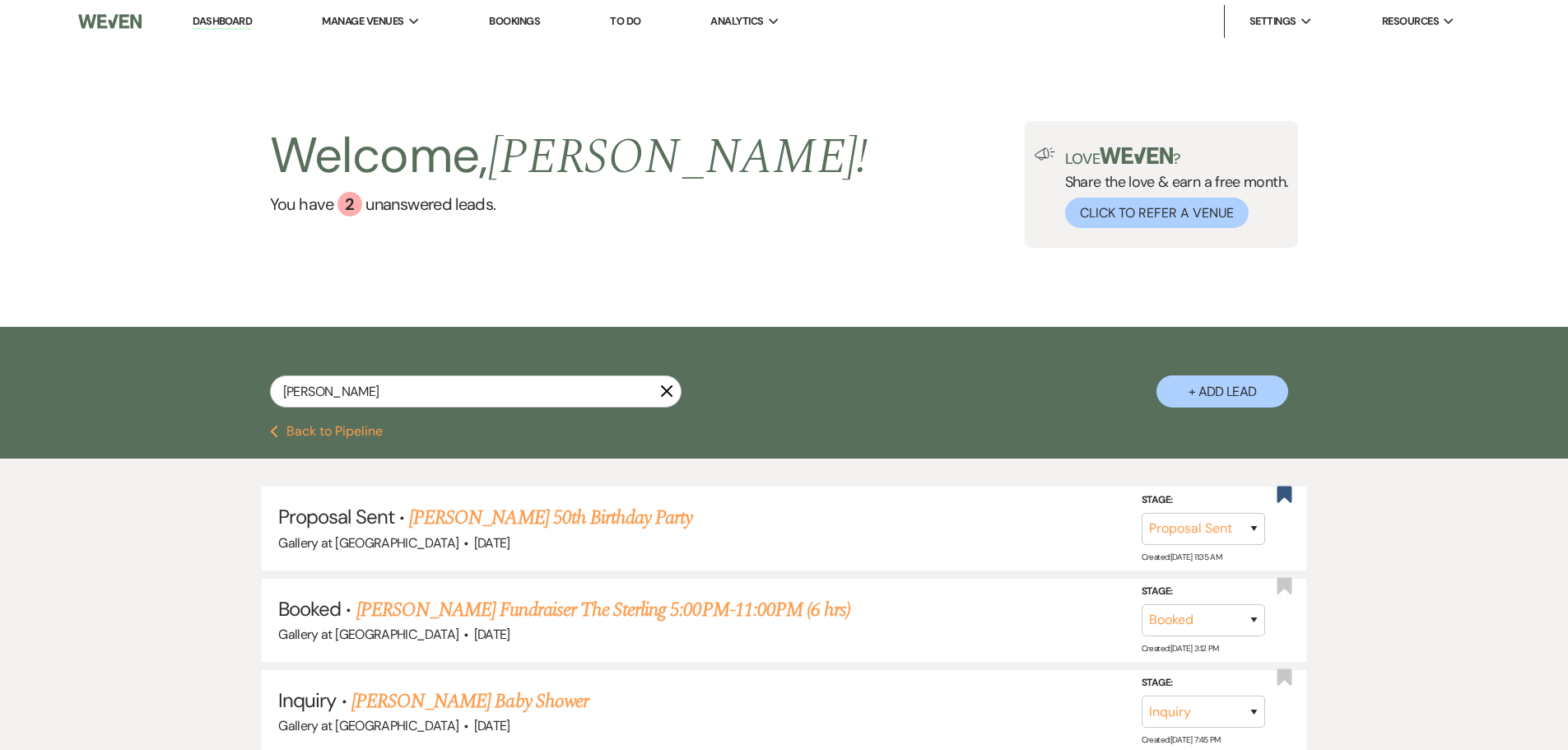
click at [670, 388] on use "button" at bounding box center [667, 391] width 13 height 13
select select "6"
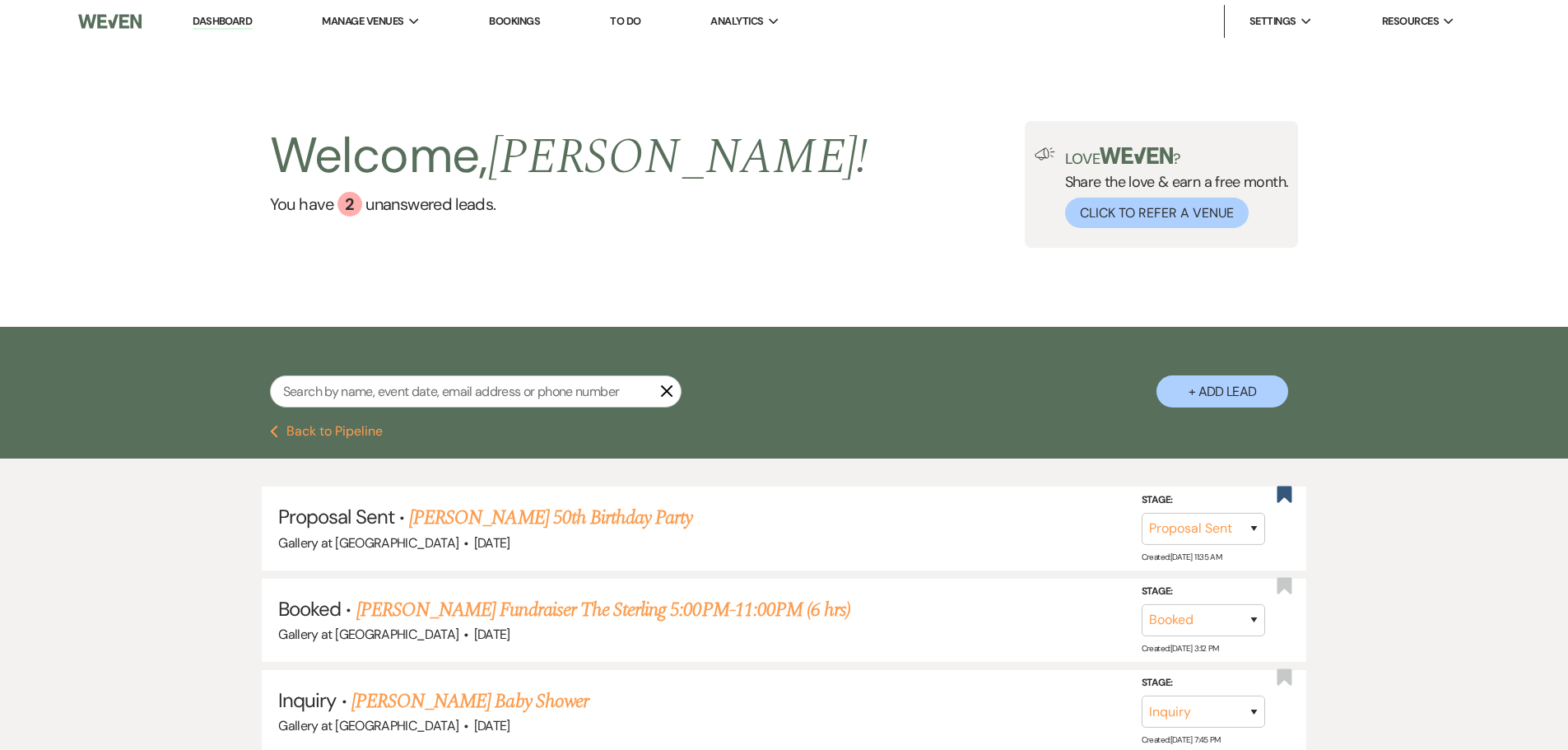
select select "6"
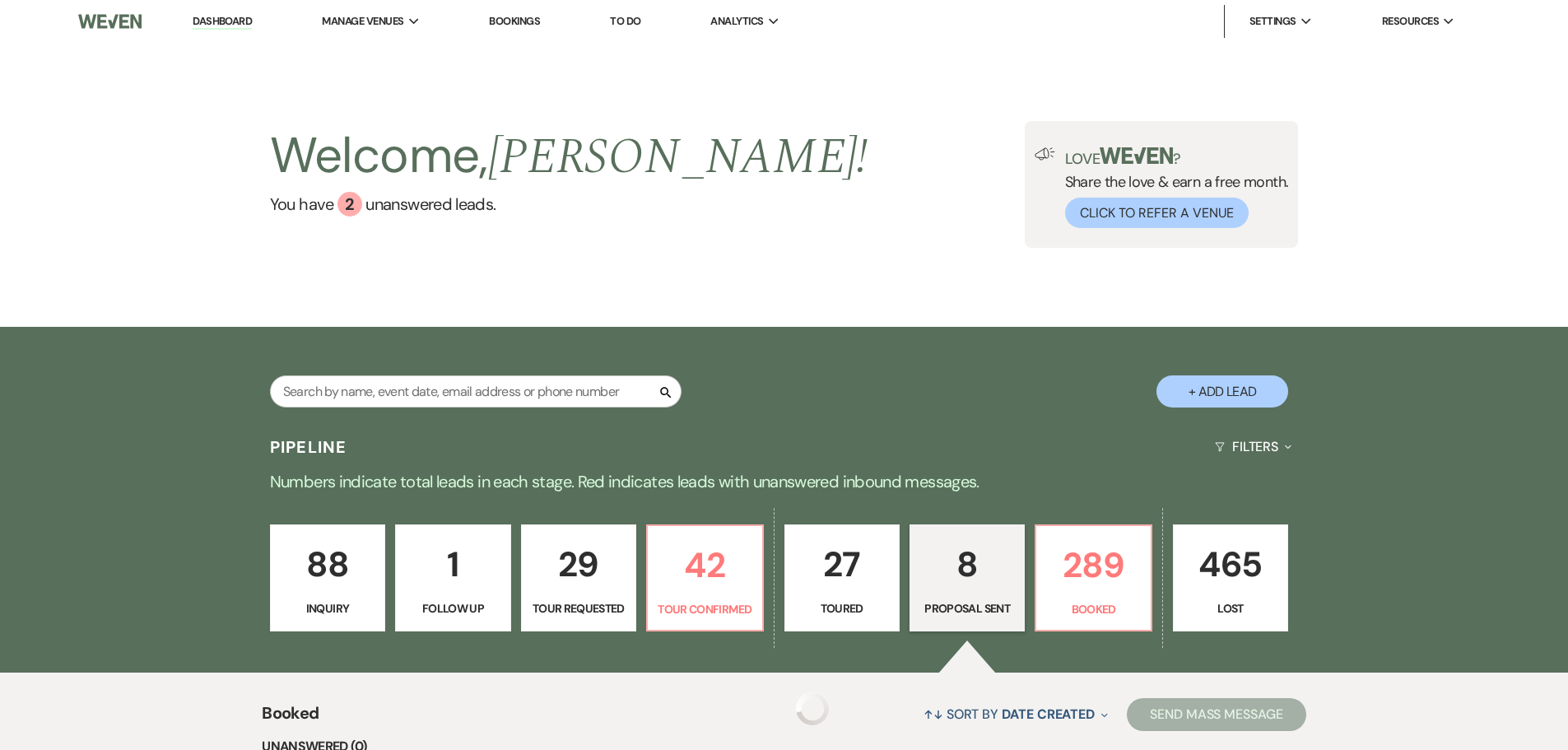
select select "6"
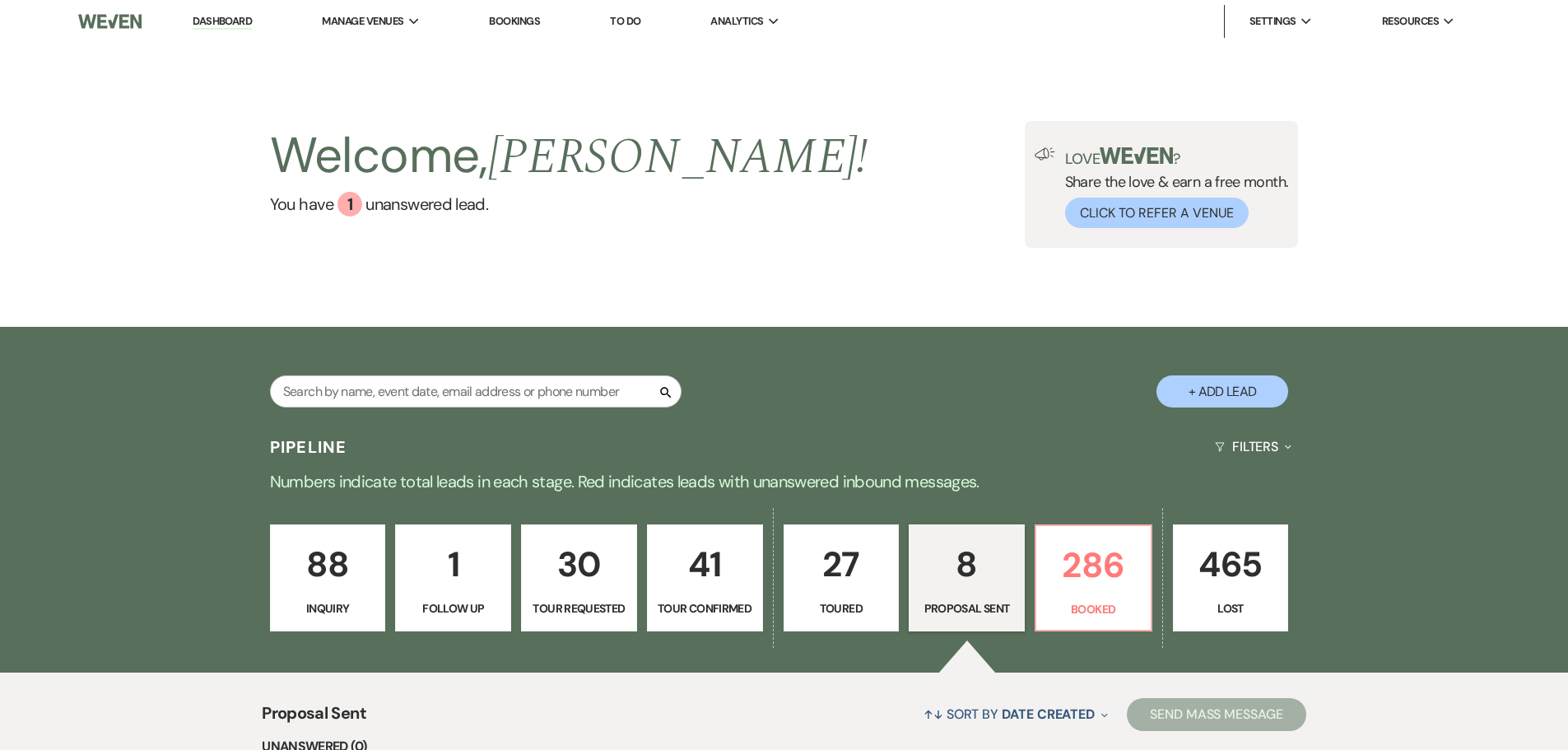
select select "6"
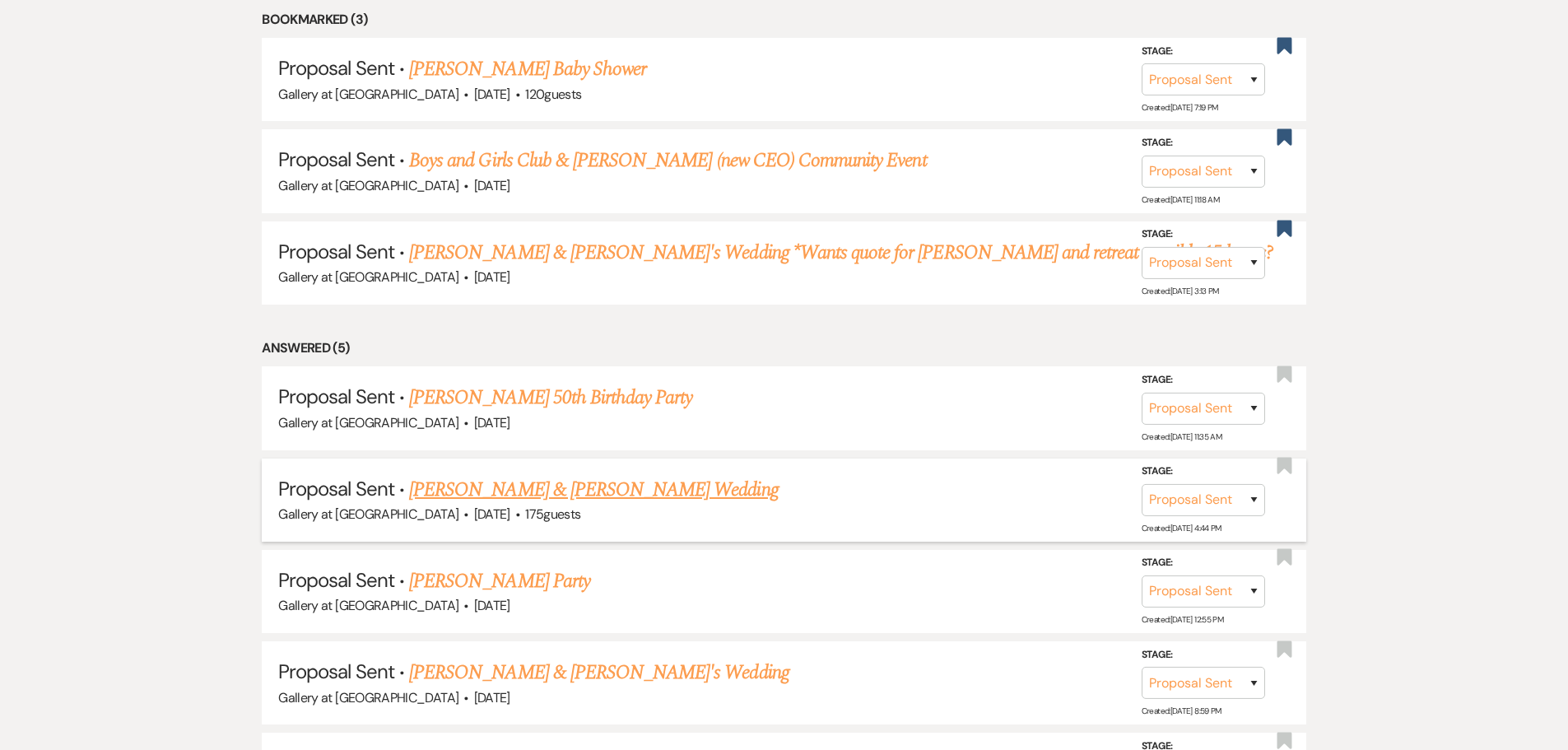
scroll to position [784, 0]
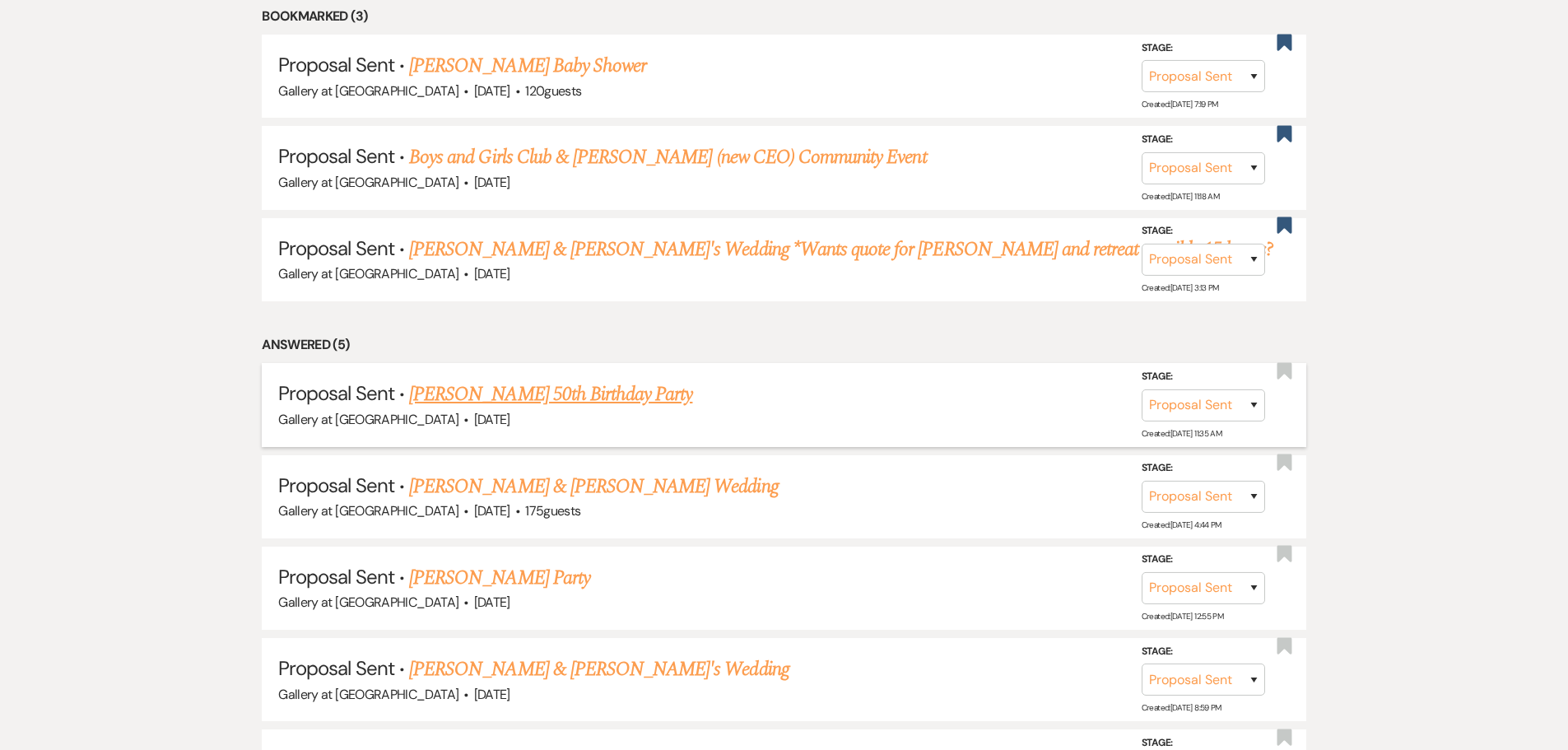
click at [569, 399] on link "[PERSON_NAME] 50th Birthday Party" at bounding box center [550, 393] width 283 height 29
select select "6"
select select "14"
select select "13"
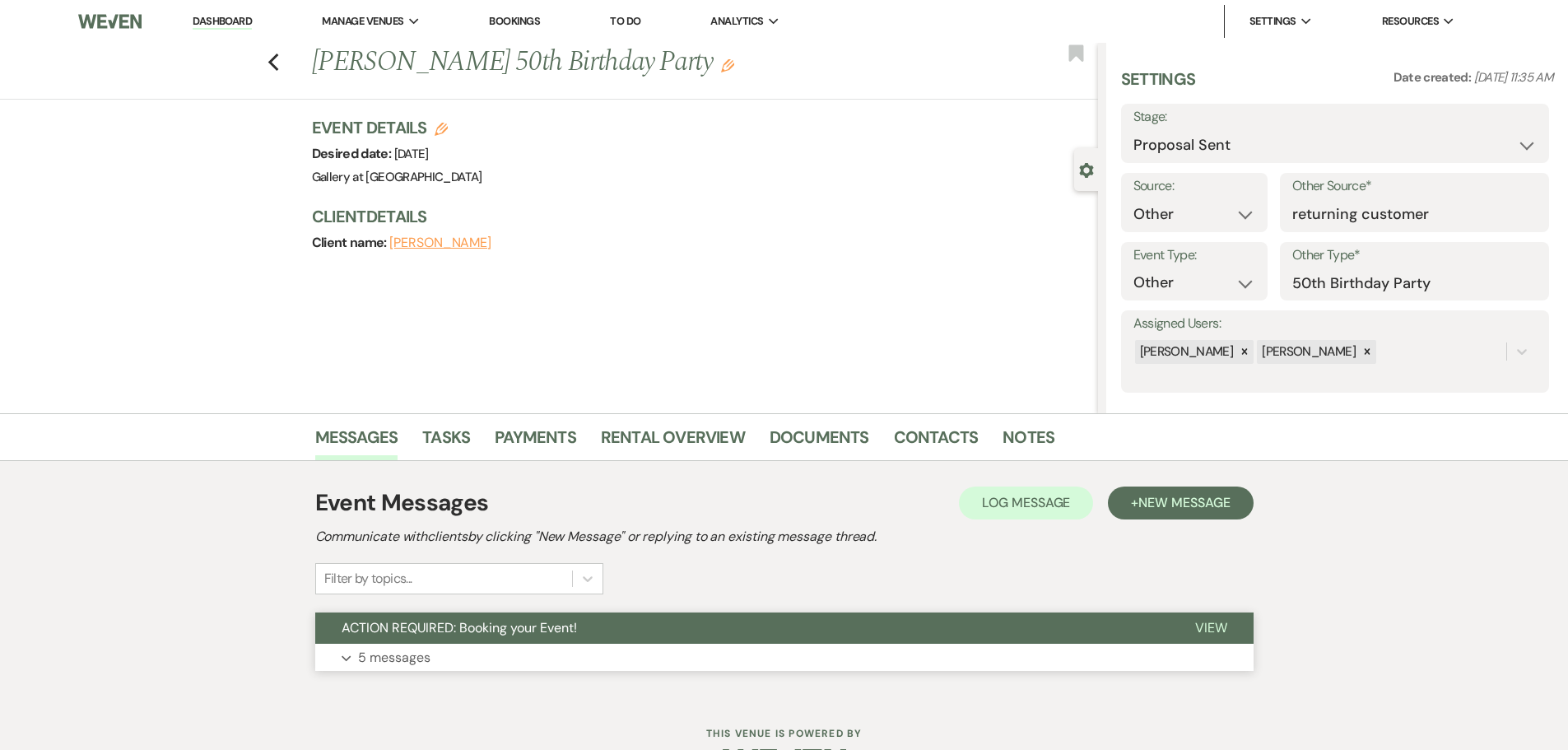
click at [356, 618] on button "ACTION REQUIRED: Booking your Event!" at bounding box center [742, 627] width 854 height 31
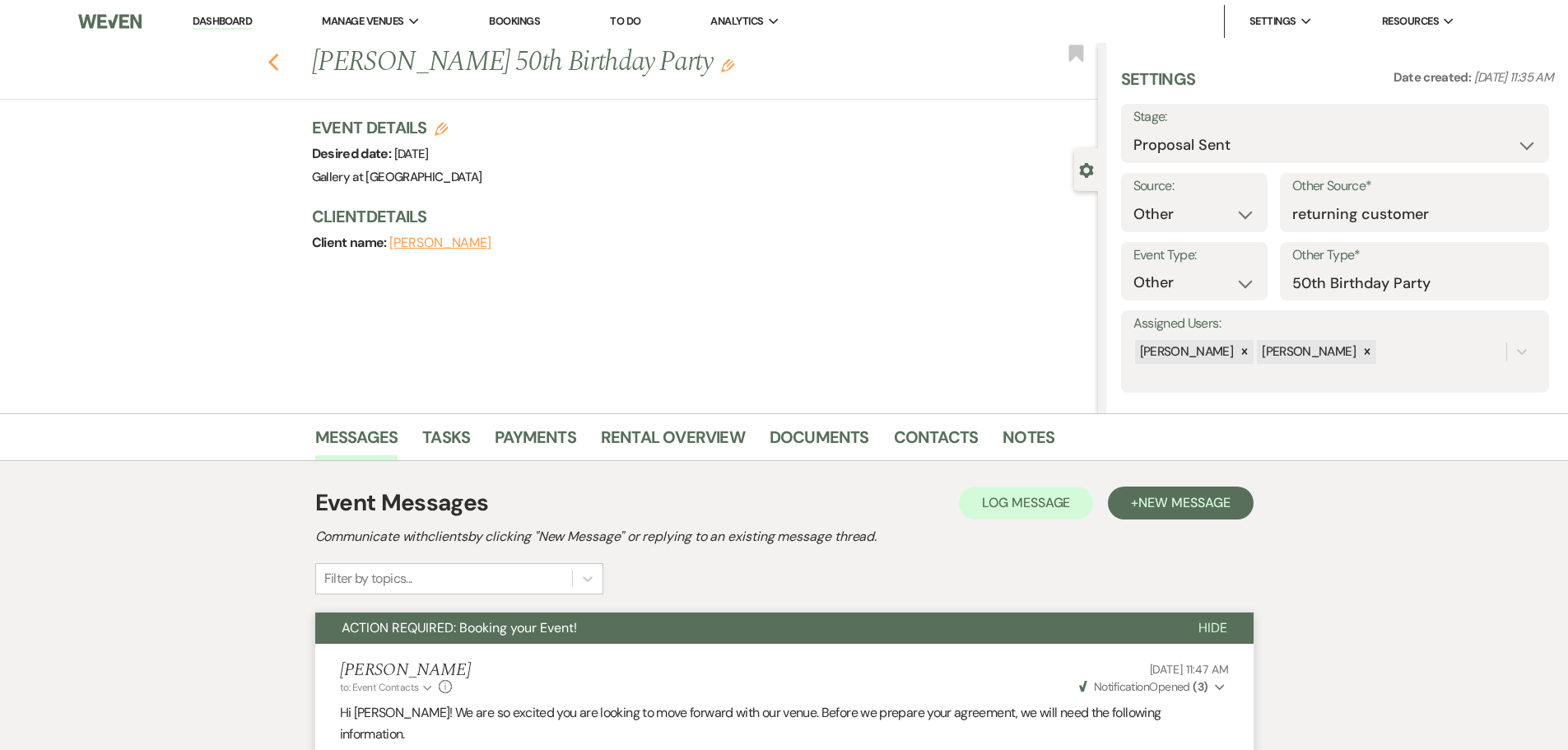
click at [280, 58] on icon "Previous" at bounding box center [273, 62] width 13 height 19
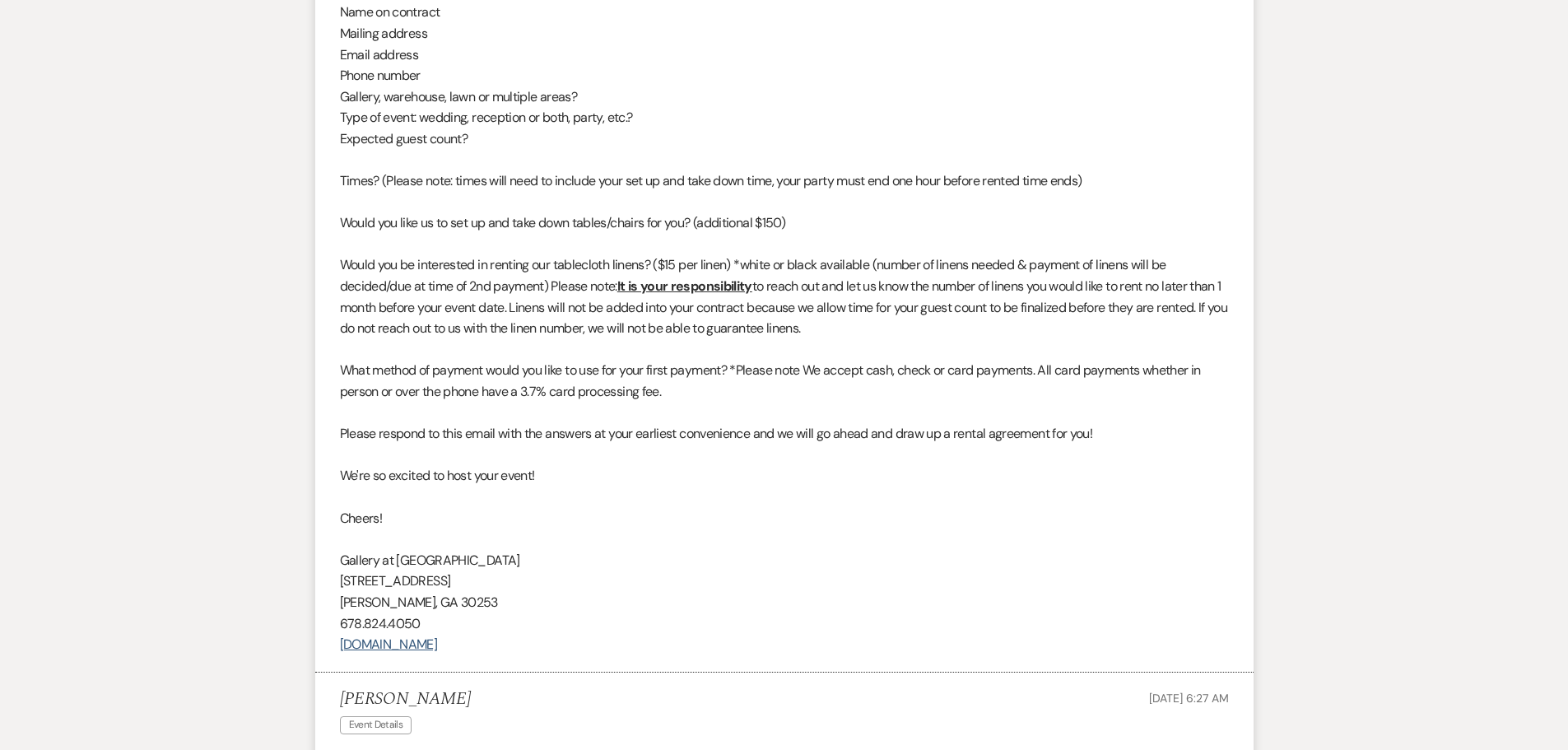
select select "6"
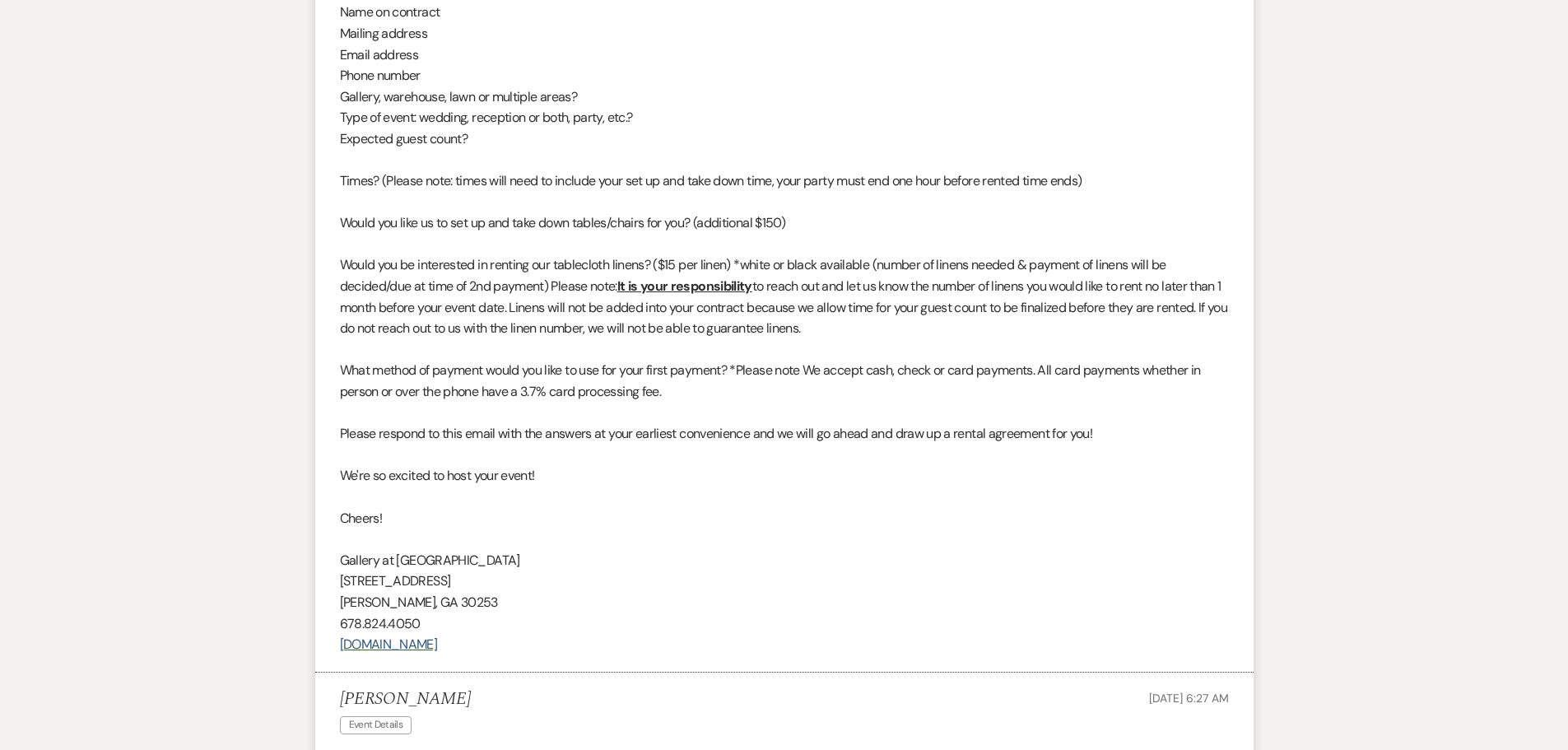
select select "6"
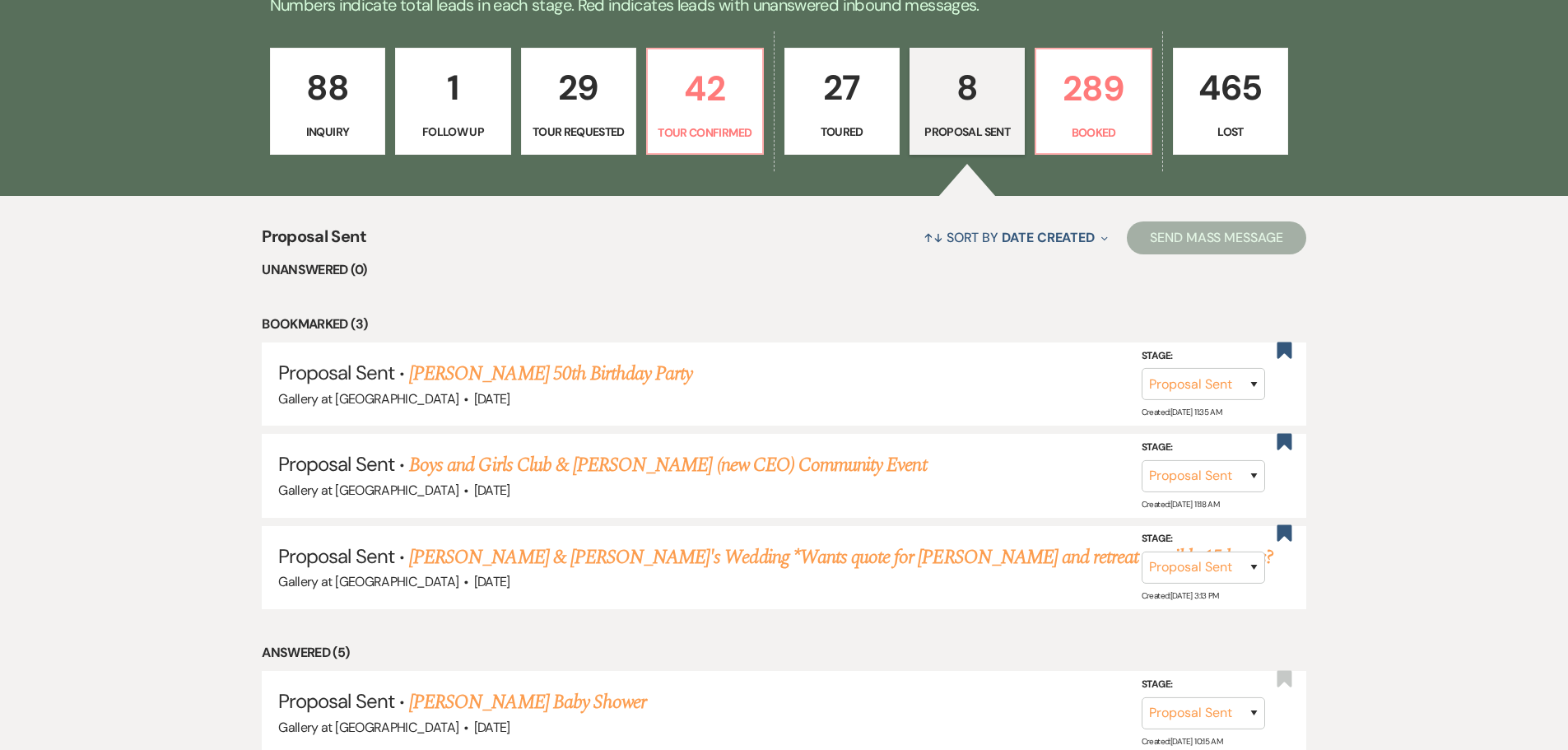
scroll to position [372, 0]
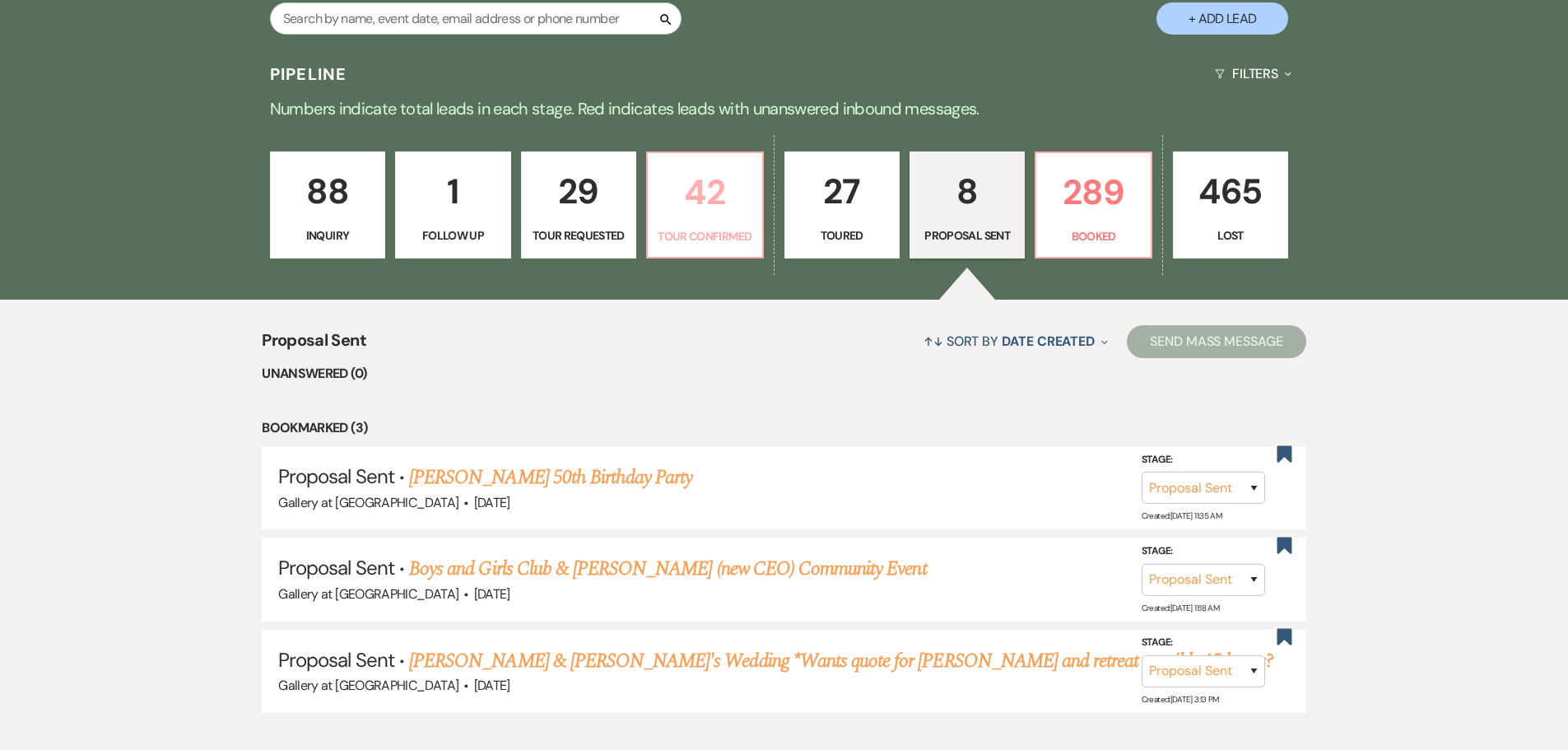
click at [756, 189] on link "42 Tour Confirmed" at bounding box center [704, 204] width 117 height 107
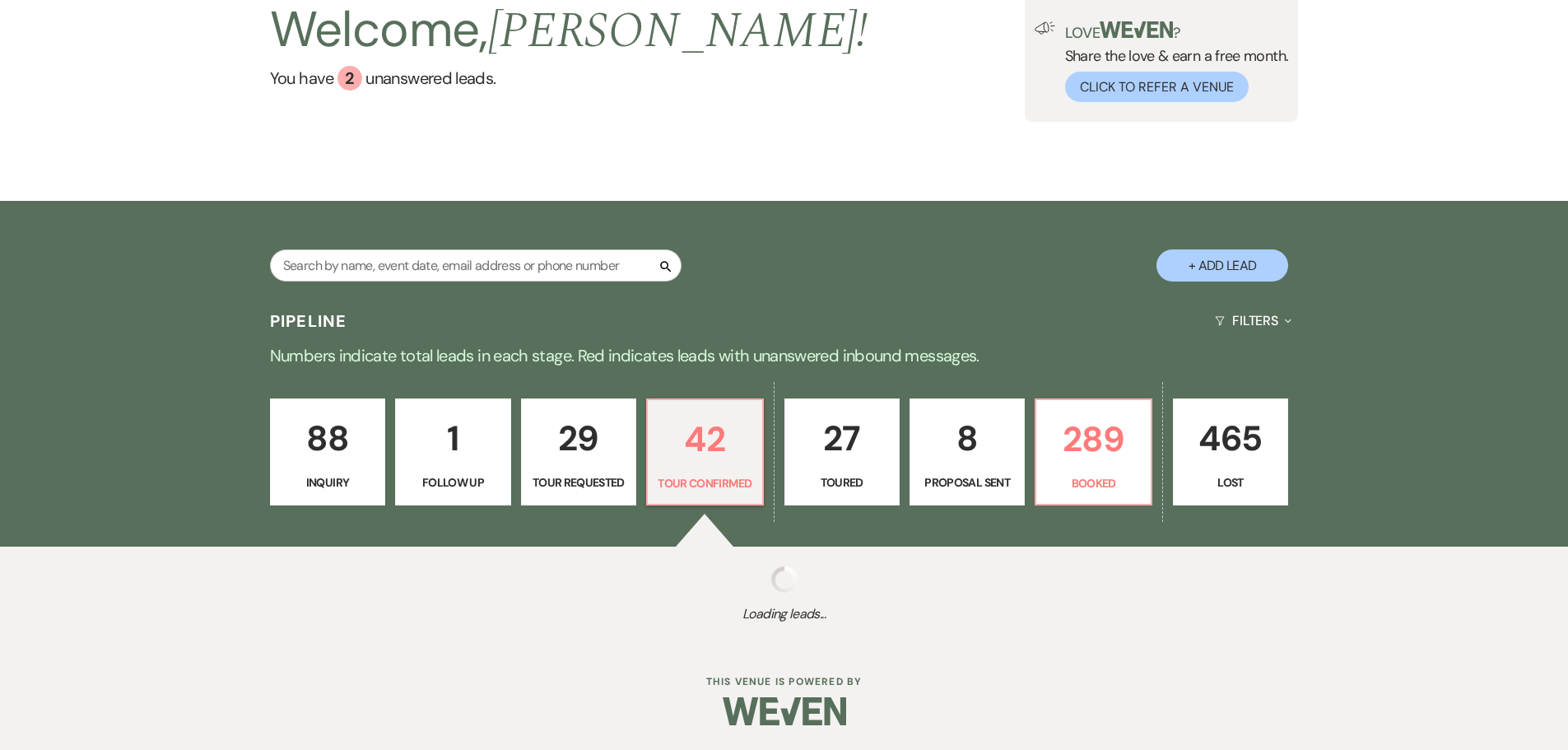
select select "4"
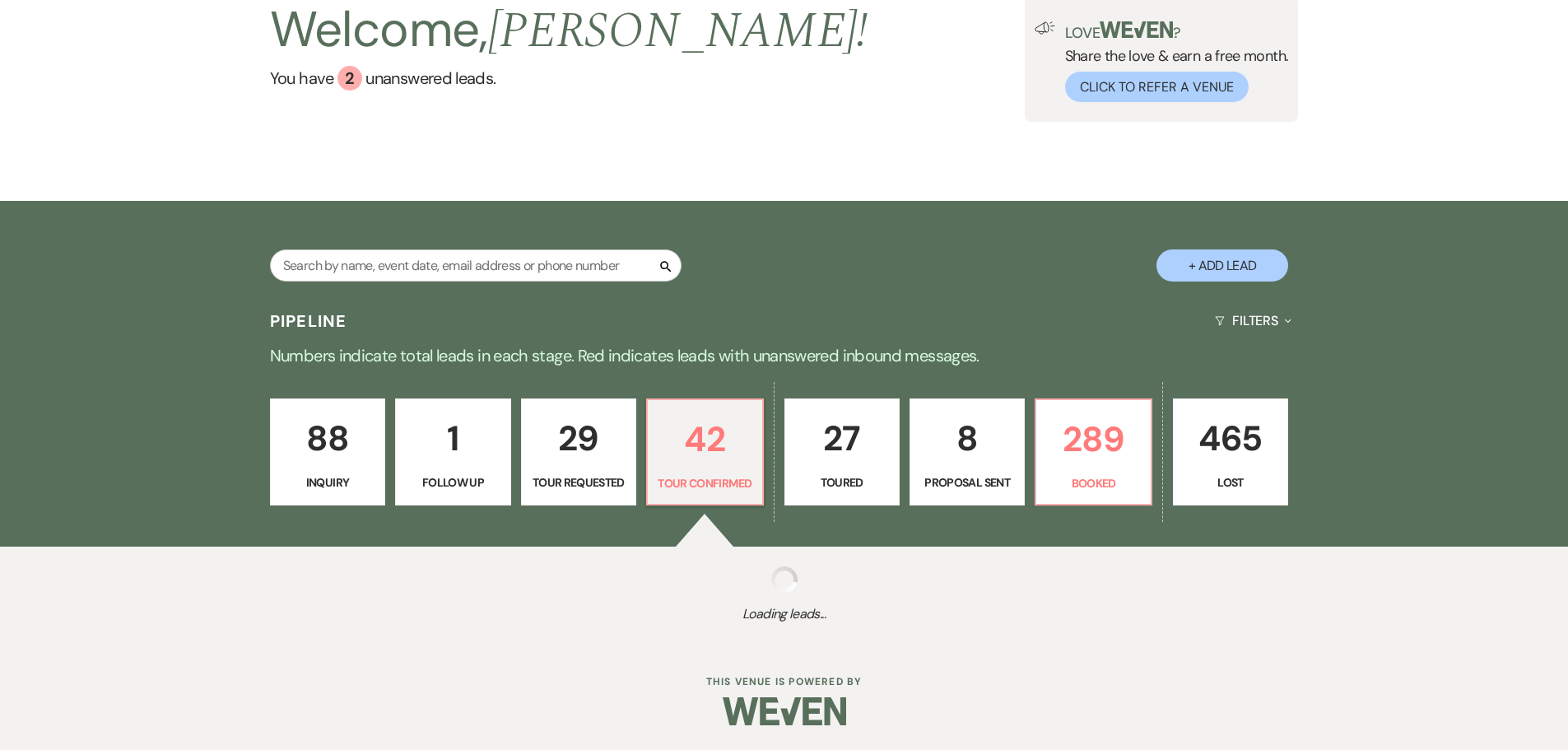
select select "4"
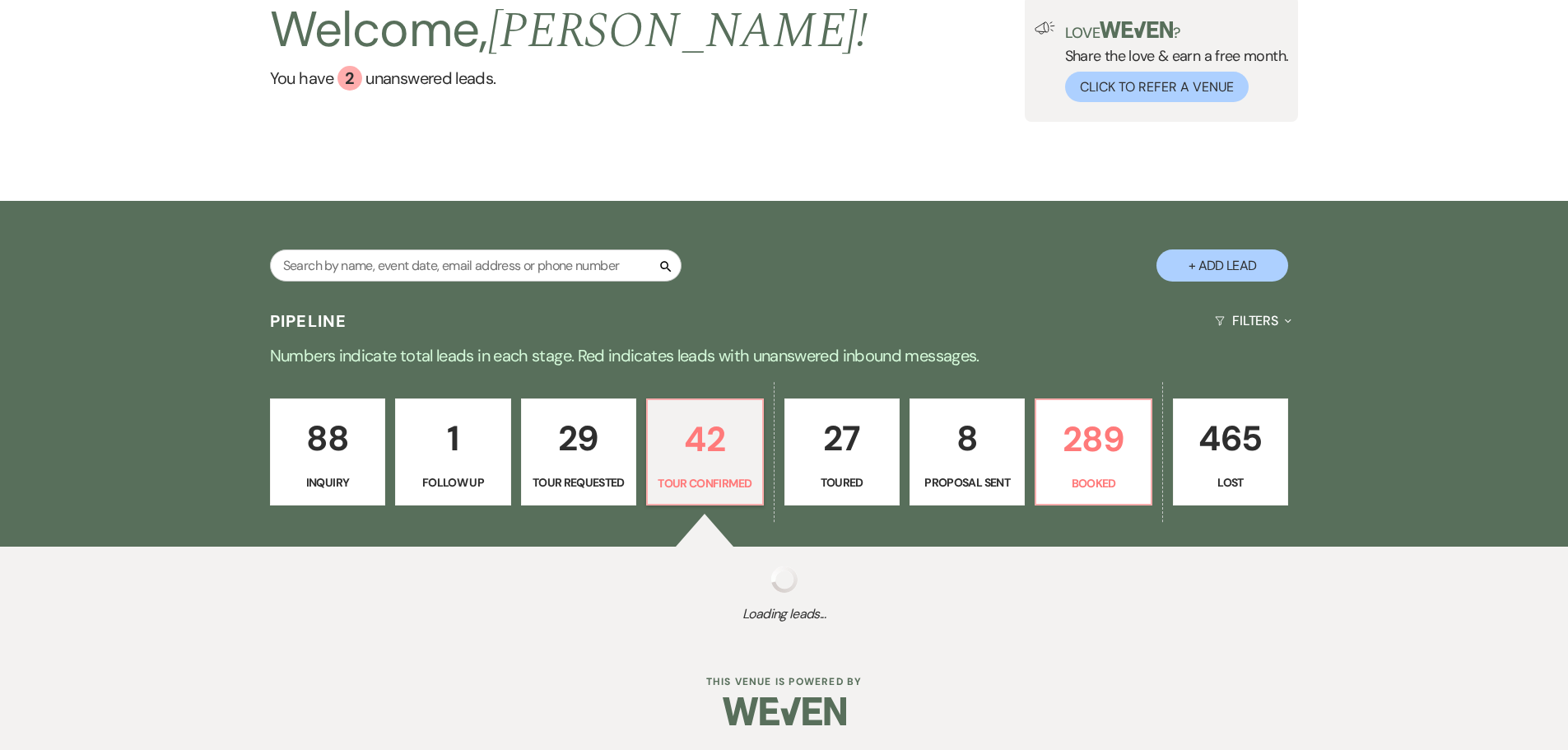
select select "4"
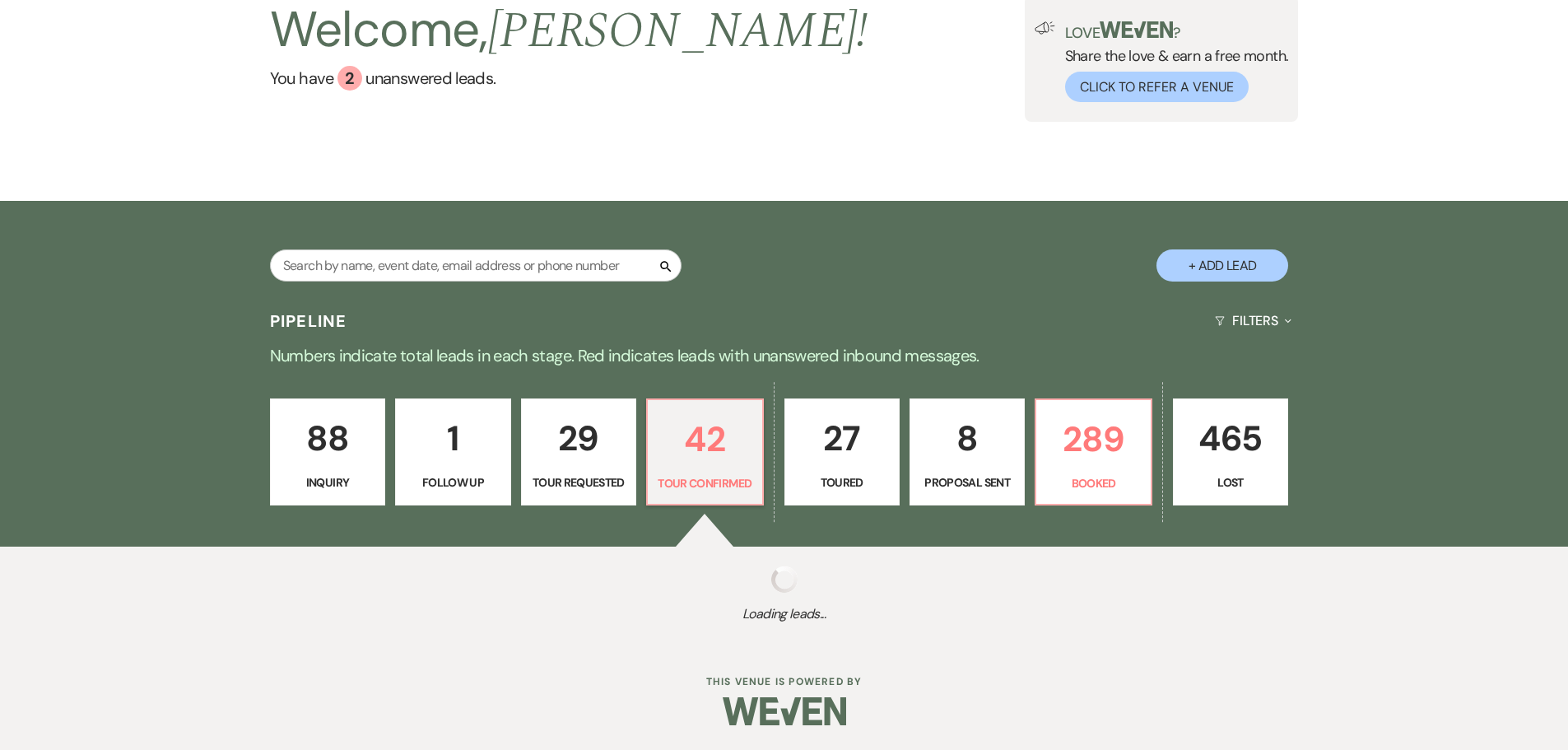
select select "4"
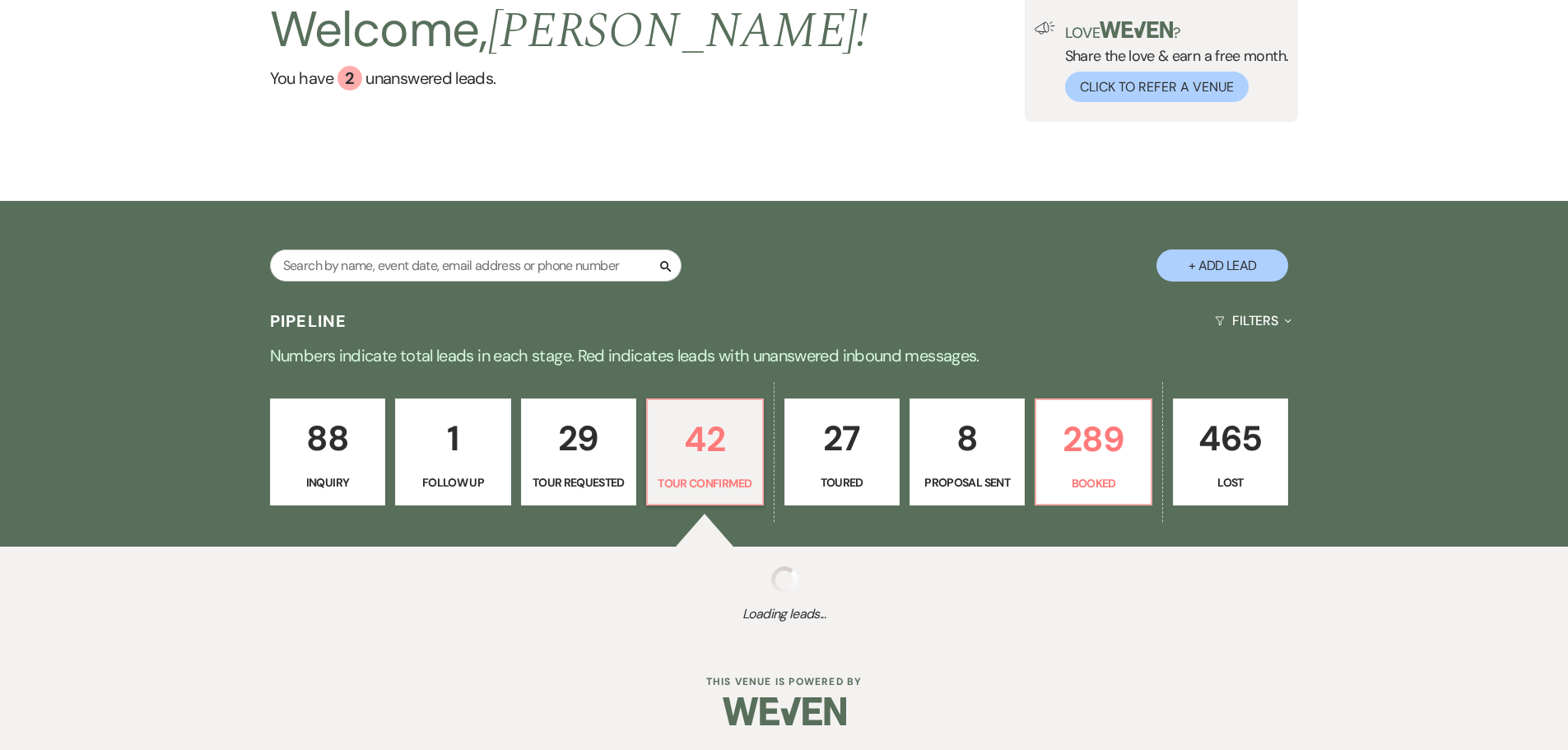
select select "4"
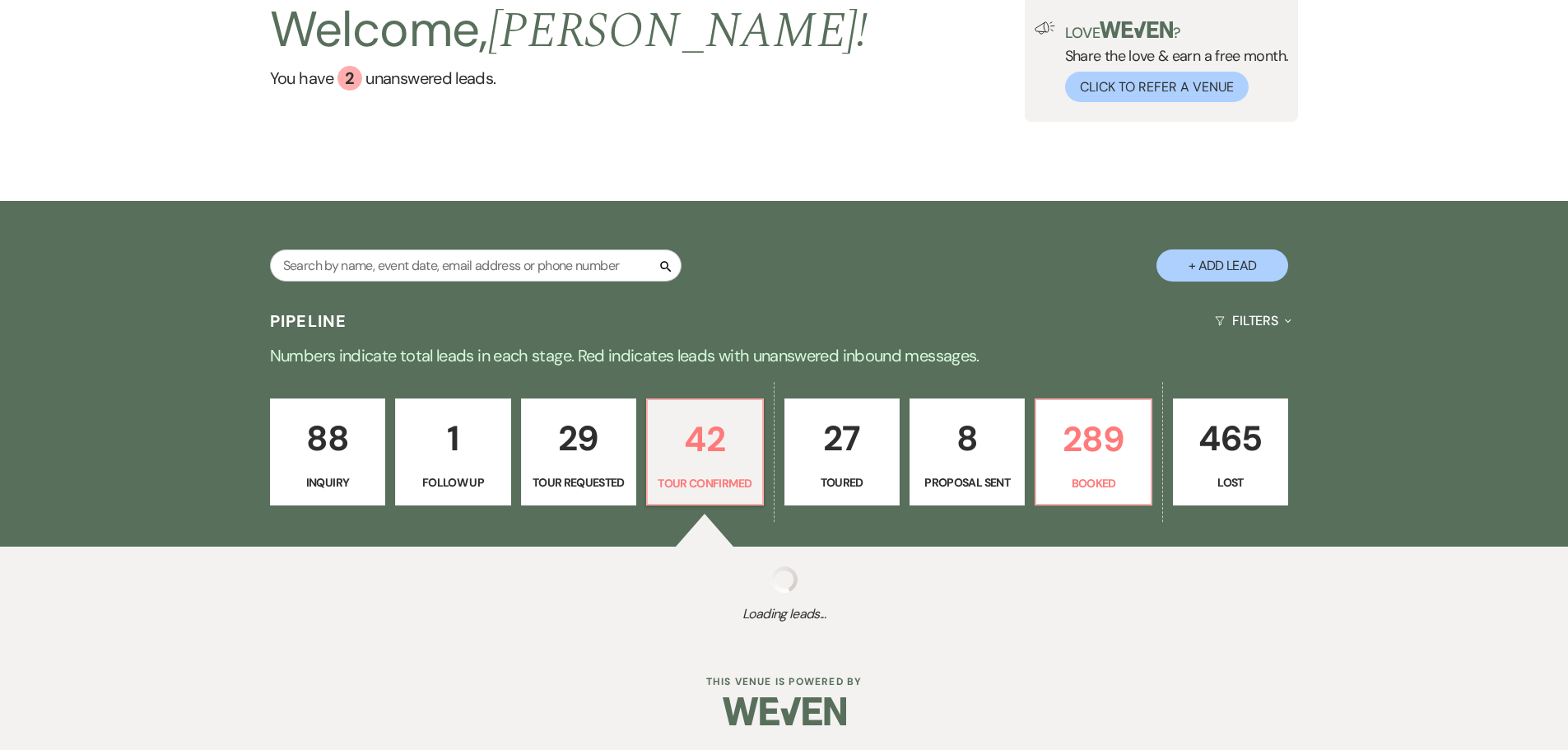
select select "4"
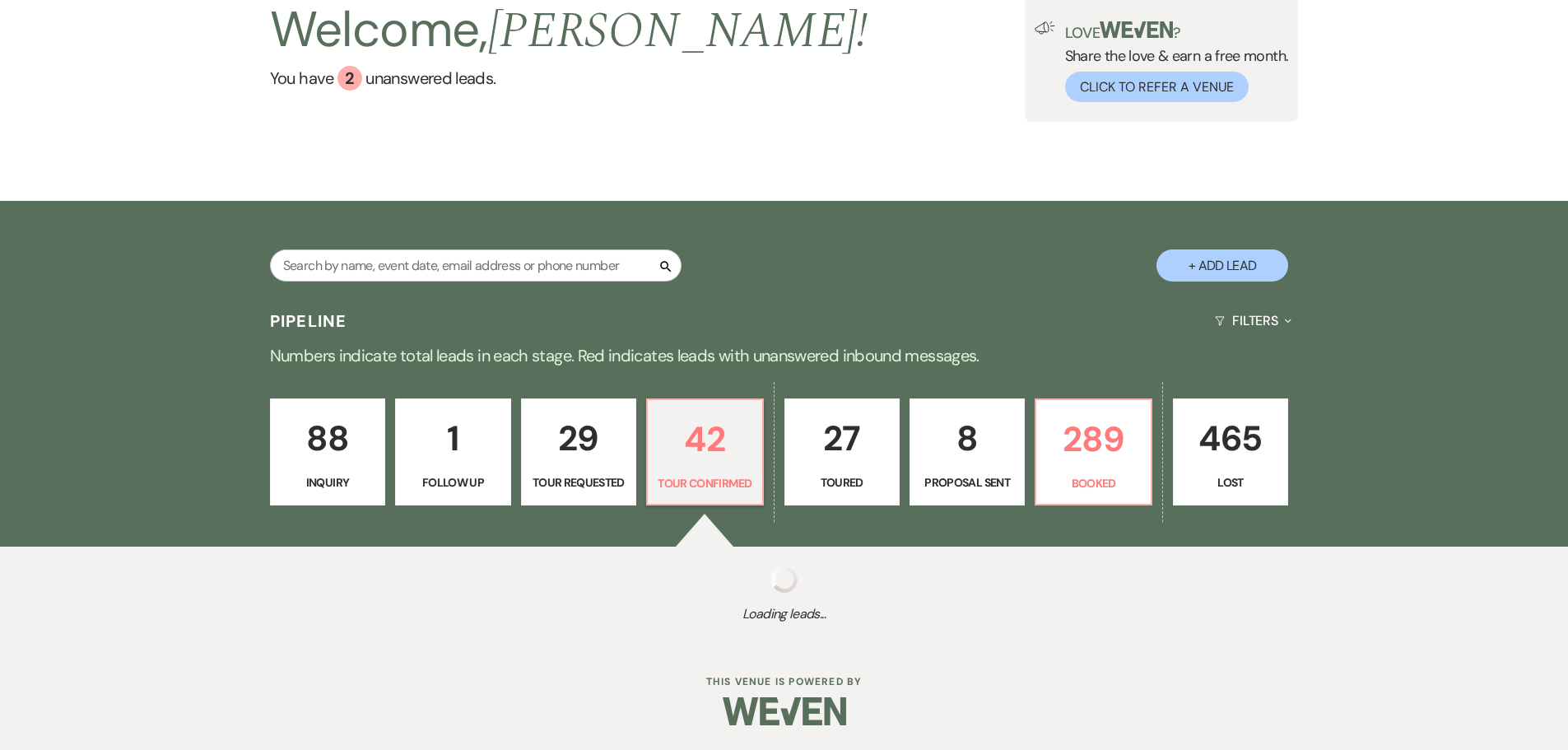
select select "4"
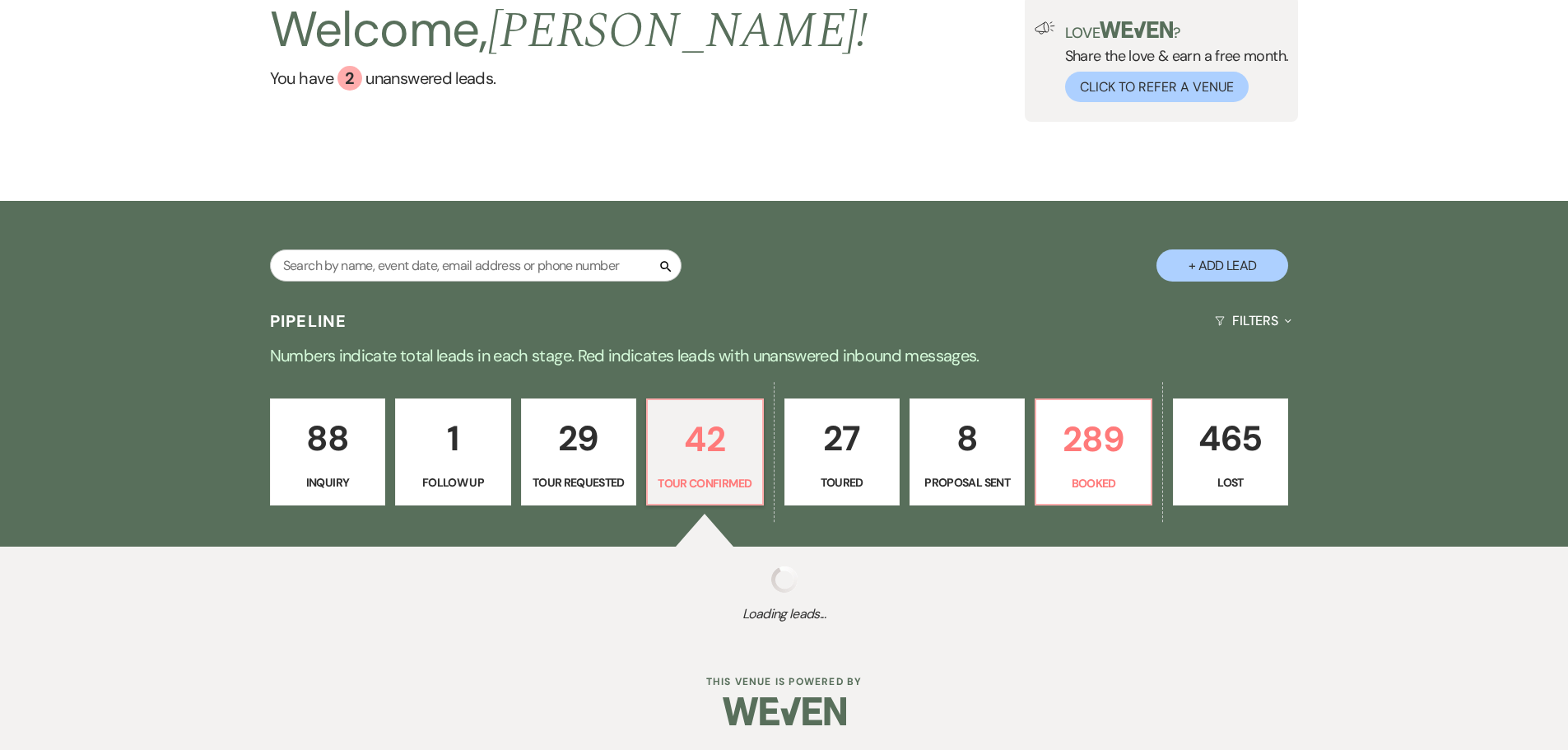
select select "4"
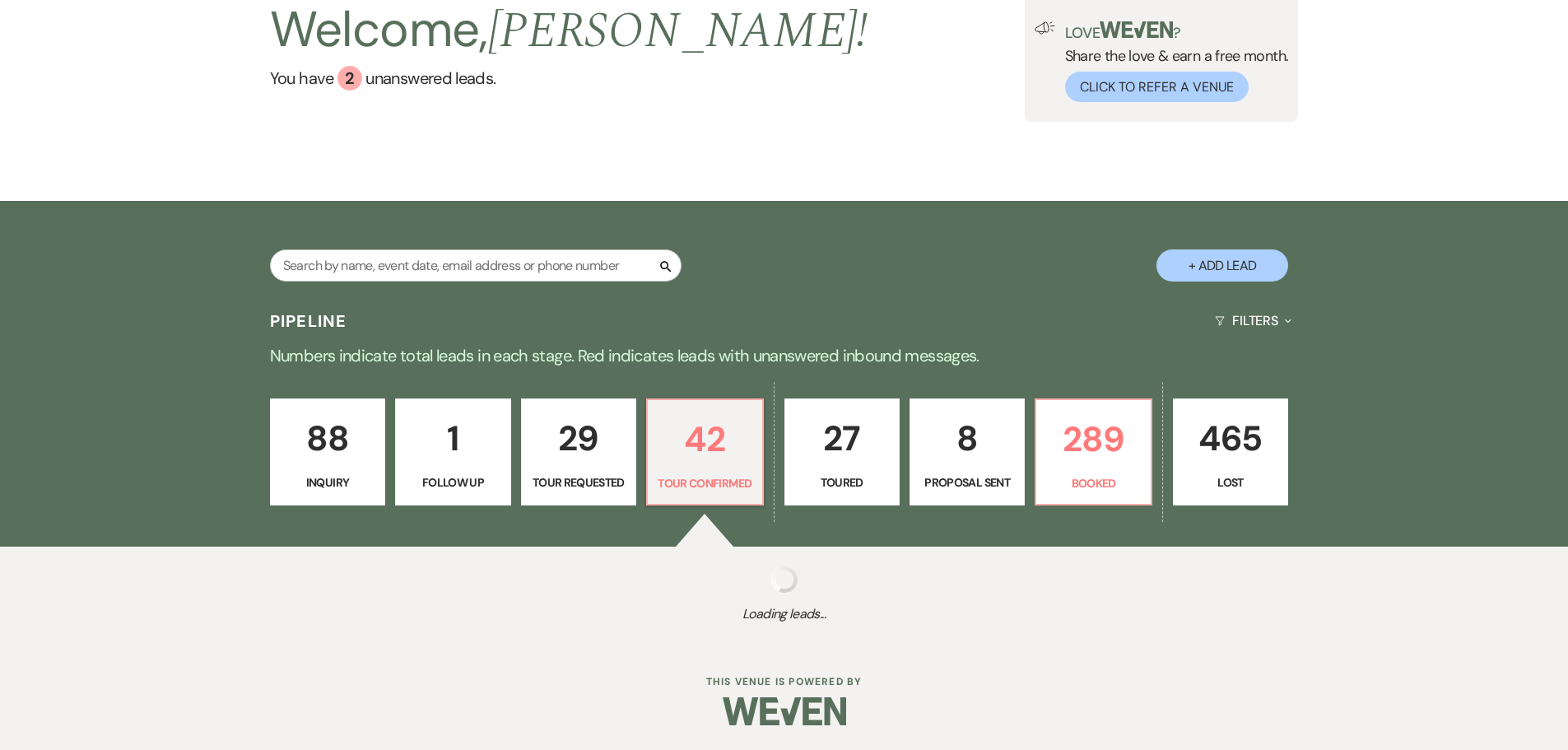
select select "4"
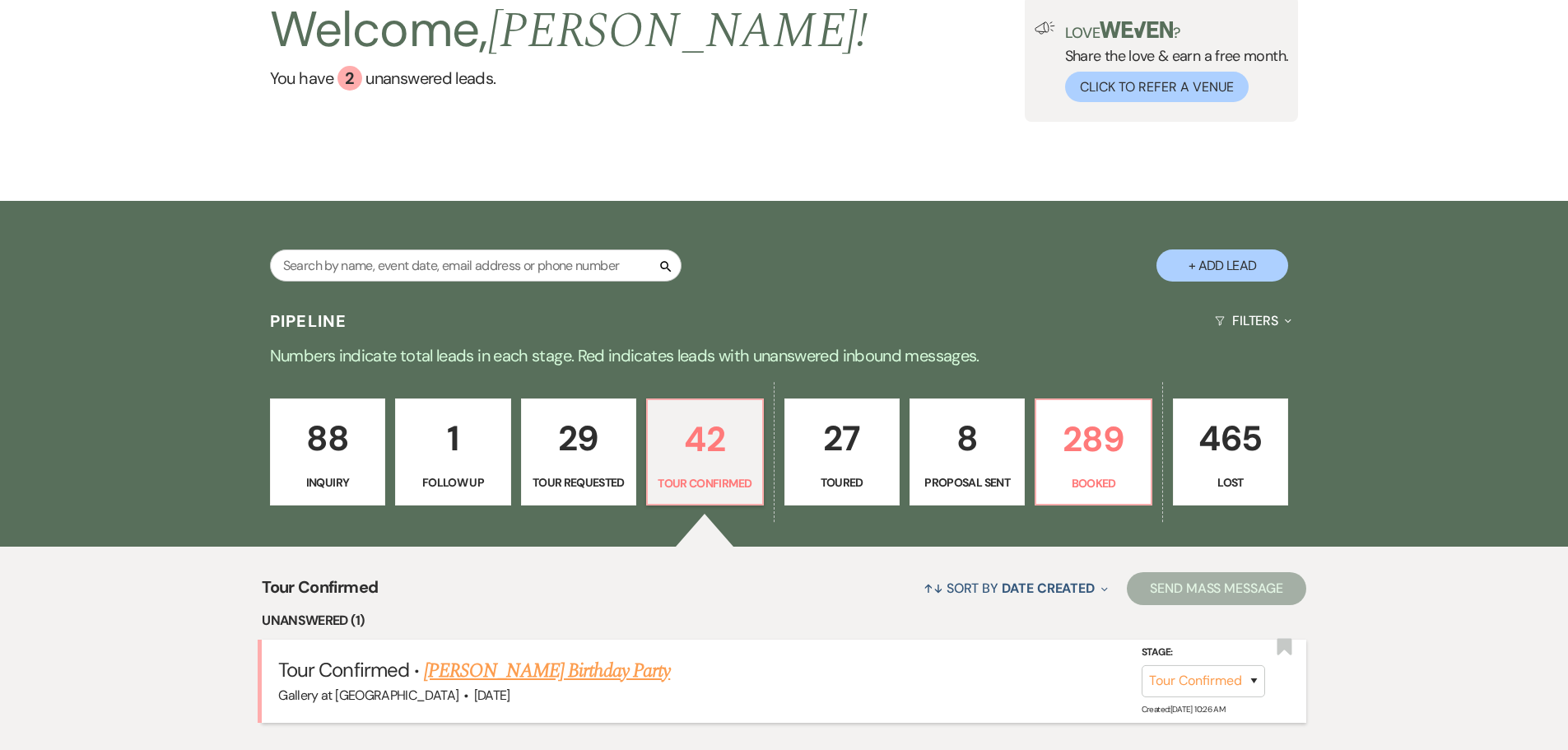
scroll to position [372, 0]
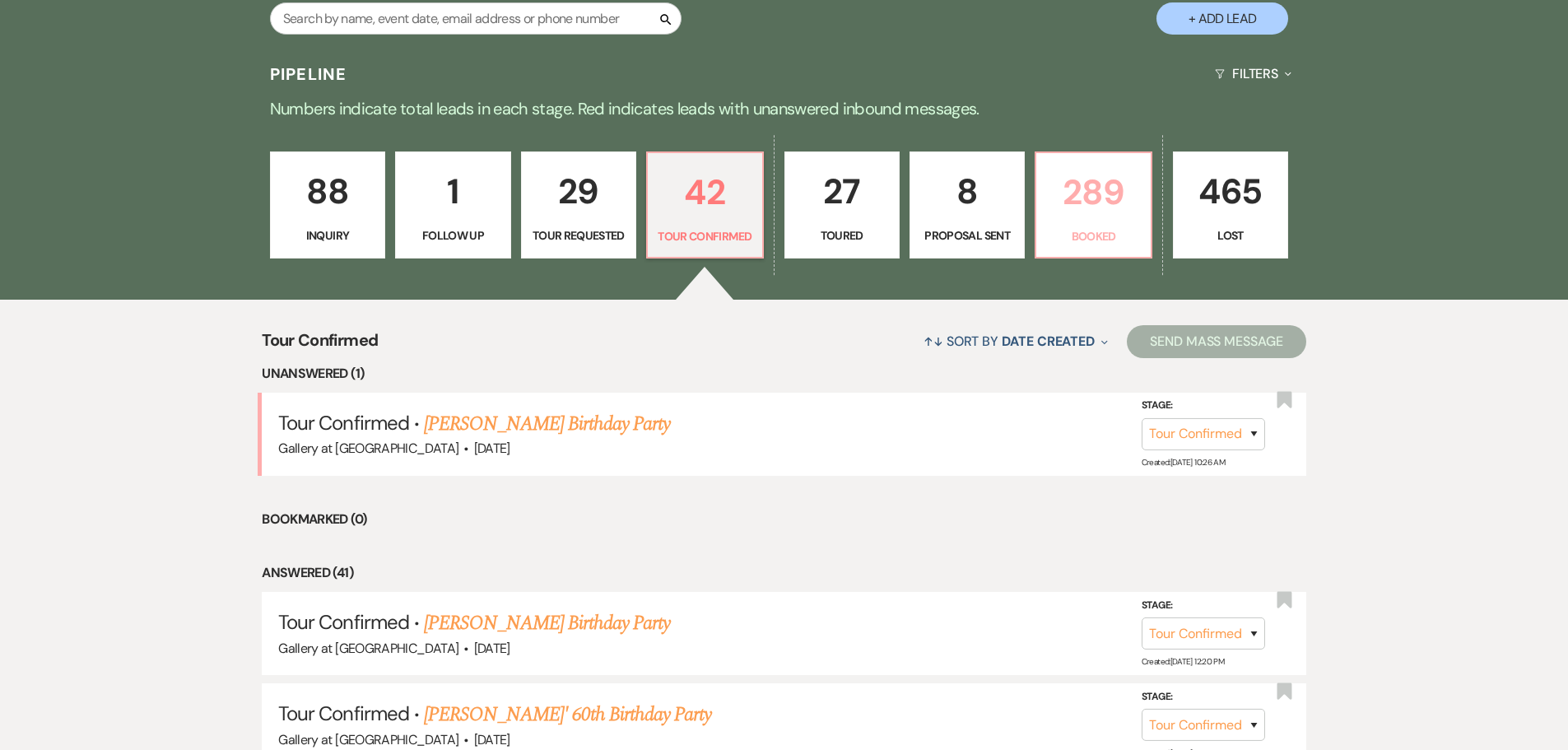
click at [1098, 209] on p "289" at bounding box center [1094, 193] width 94 height 55
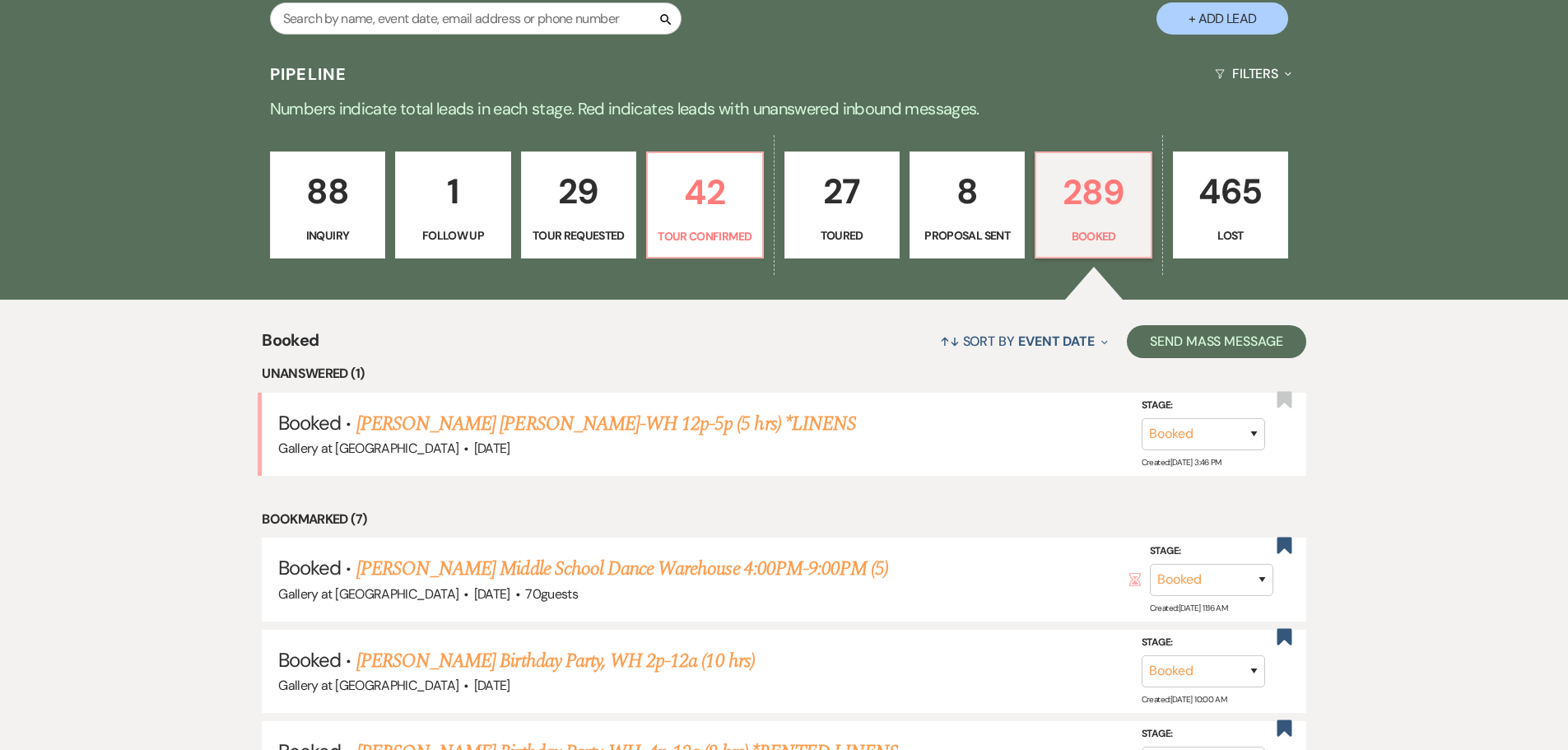
click at [714, 422] on link "[PERSON_NAME] [PERSON_NAME]-WH 12p-5p (5 hrs) *LINENS" at bounding box center [607, 423] width 500 height 29
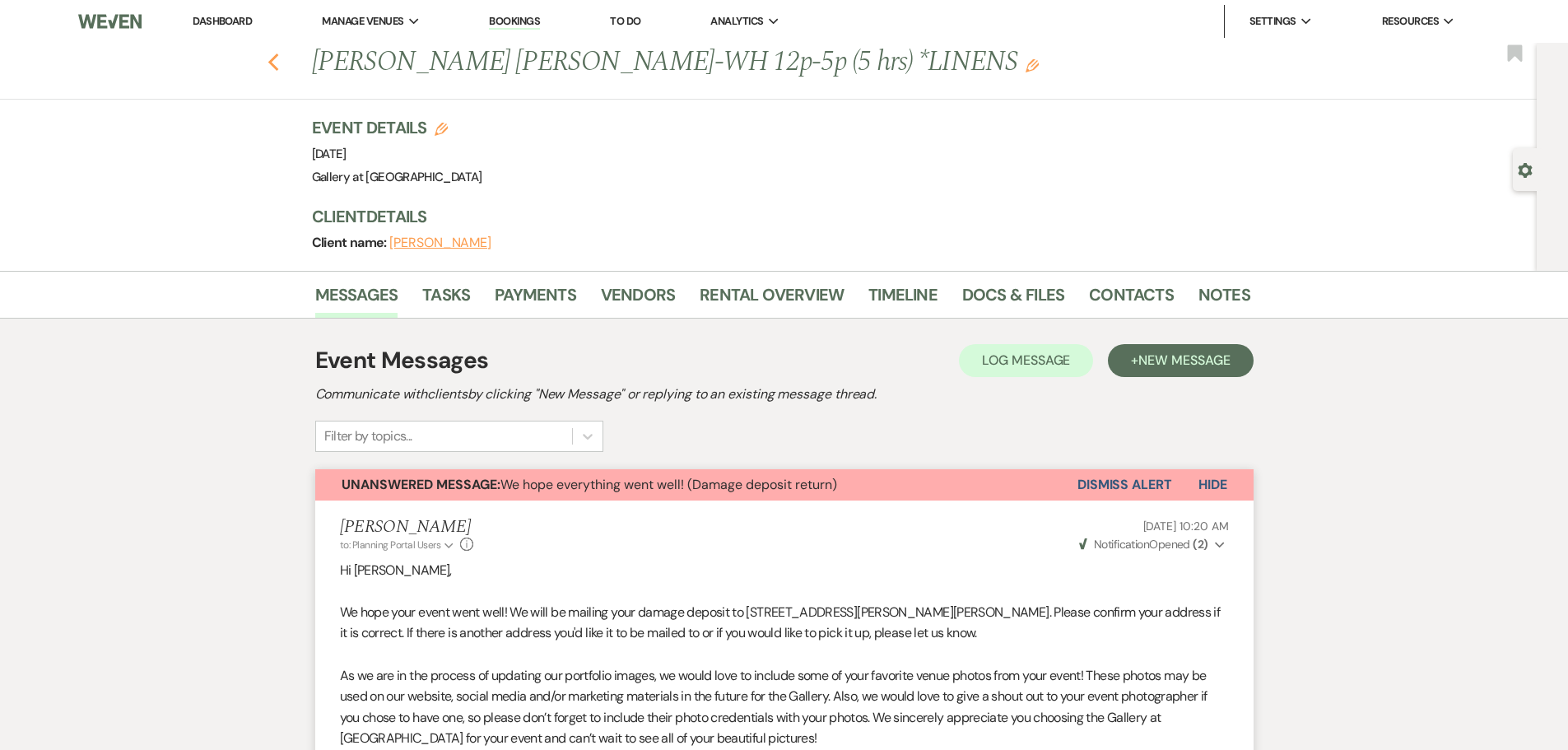
click at [273, 55] on icon "Previous" at bounding box center [273, 62] width 13 height 19
